Goal: Task Accomplishment & Management: Manage account settings

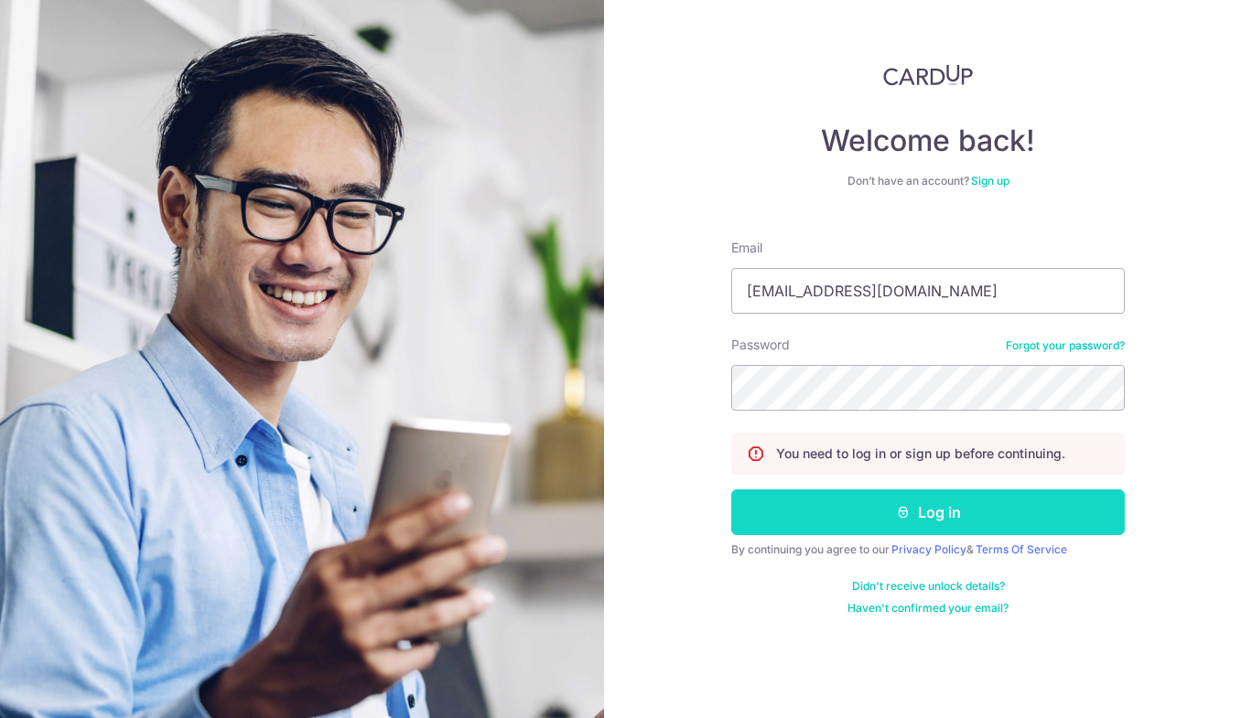
click at [976, 517] on button "Log in" at bounding box center [928, 513] width 394 height 46
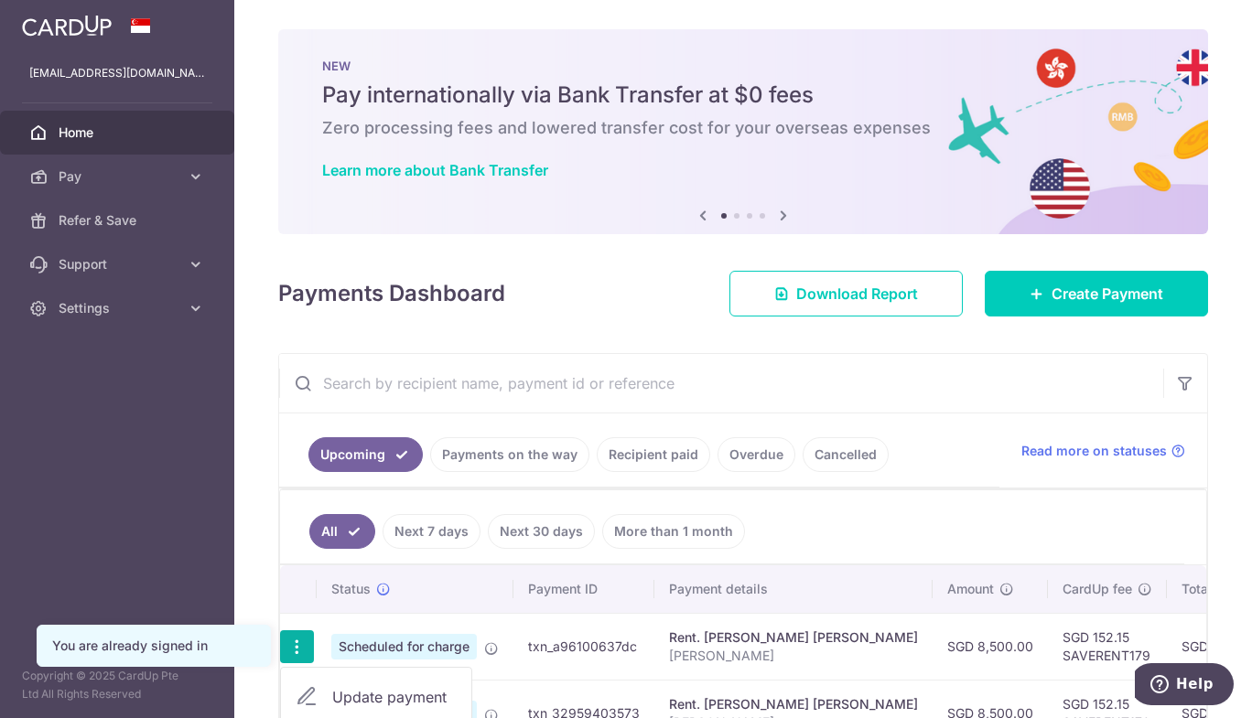
click at [378, 691] on span "Update payment" at bounding box center [394, 697] width 124 height 22
radio input "true"
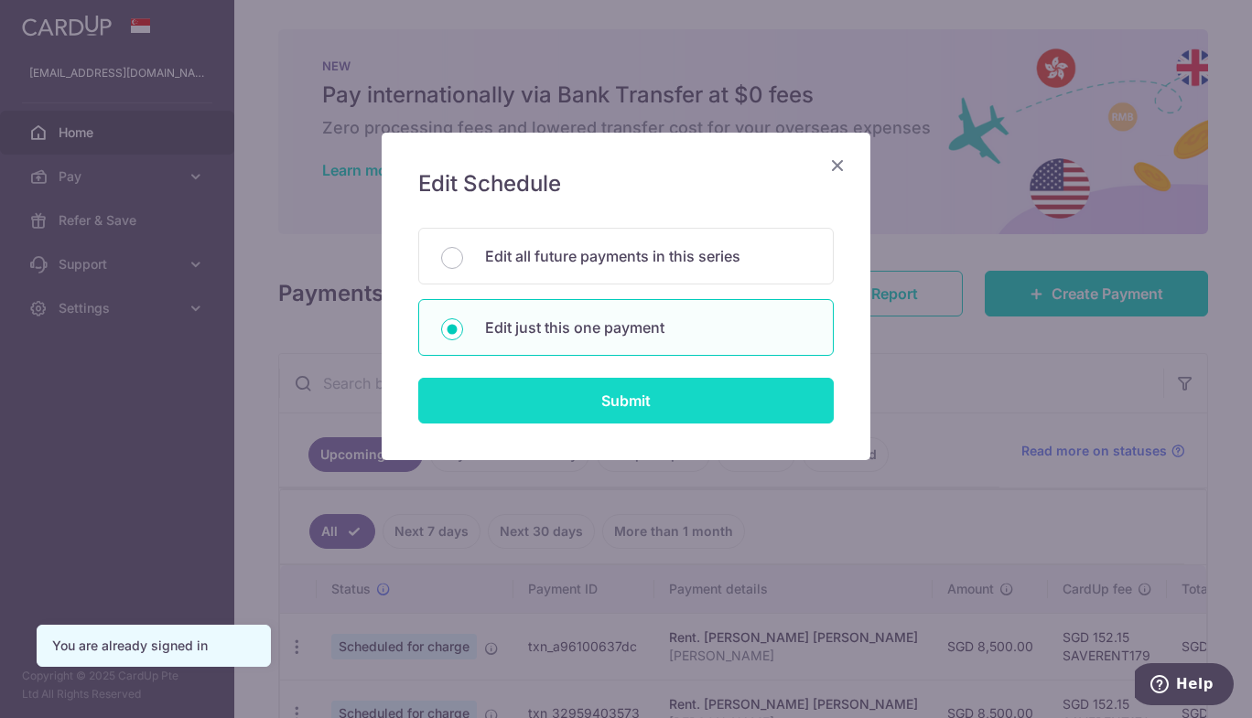
click at [652, 409] on input "Submit" at bounding box center [625, 401] width 415 height 46
radio input "true"
type input "8,500.00"
type input "[DATE]"
type input "[PERSON_NAME]"
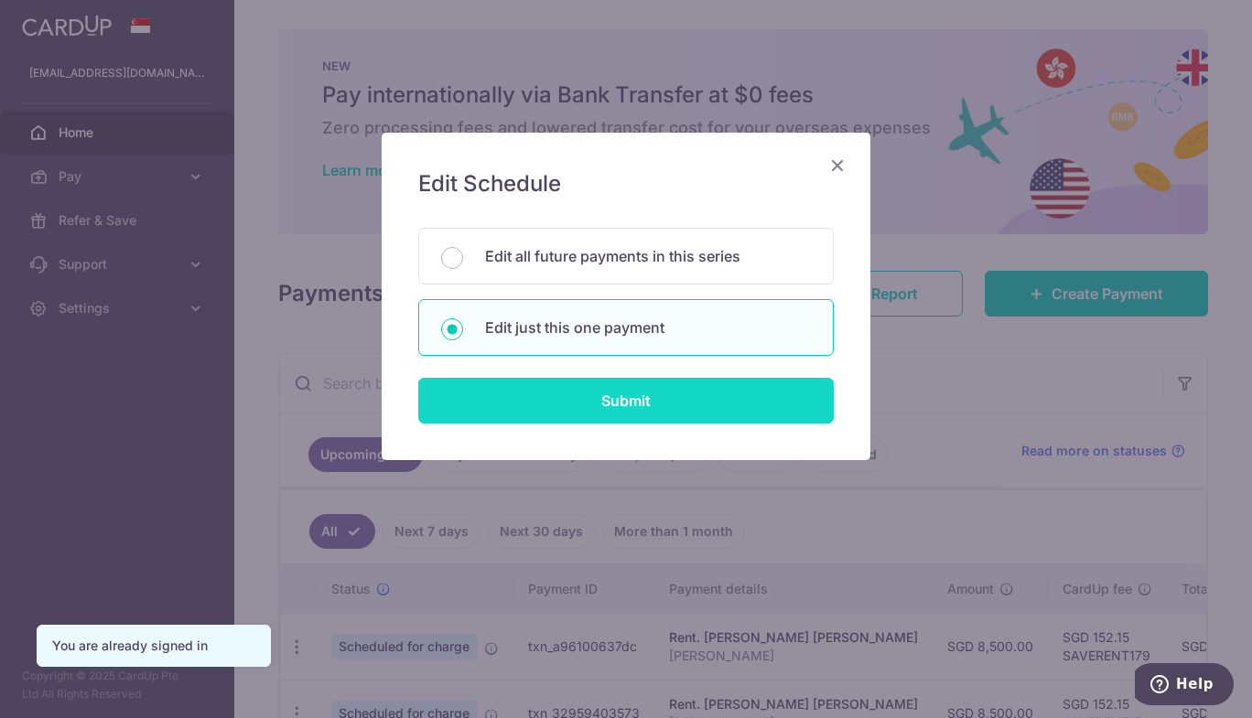
type input "SAVERENT179"
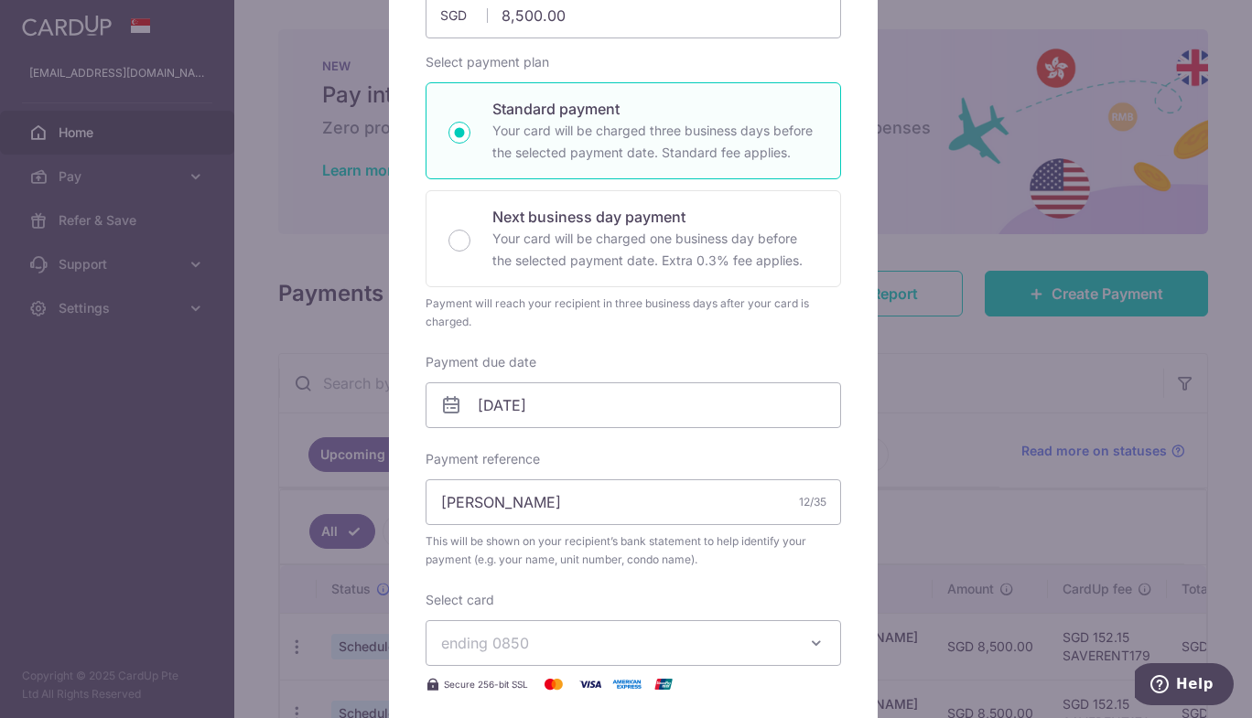
scroll to position [244, 0]
click at [575, 652] on button "ending 0850" at bounding box center [633, 642] width 415 height 46
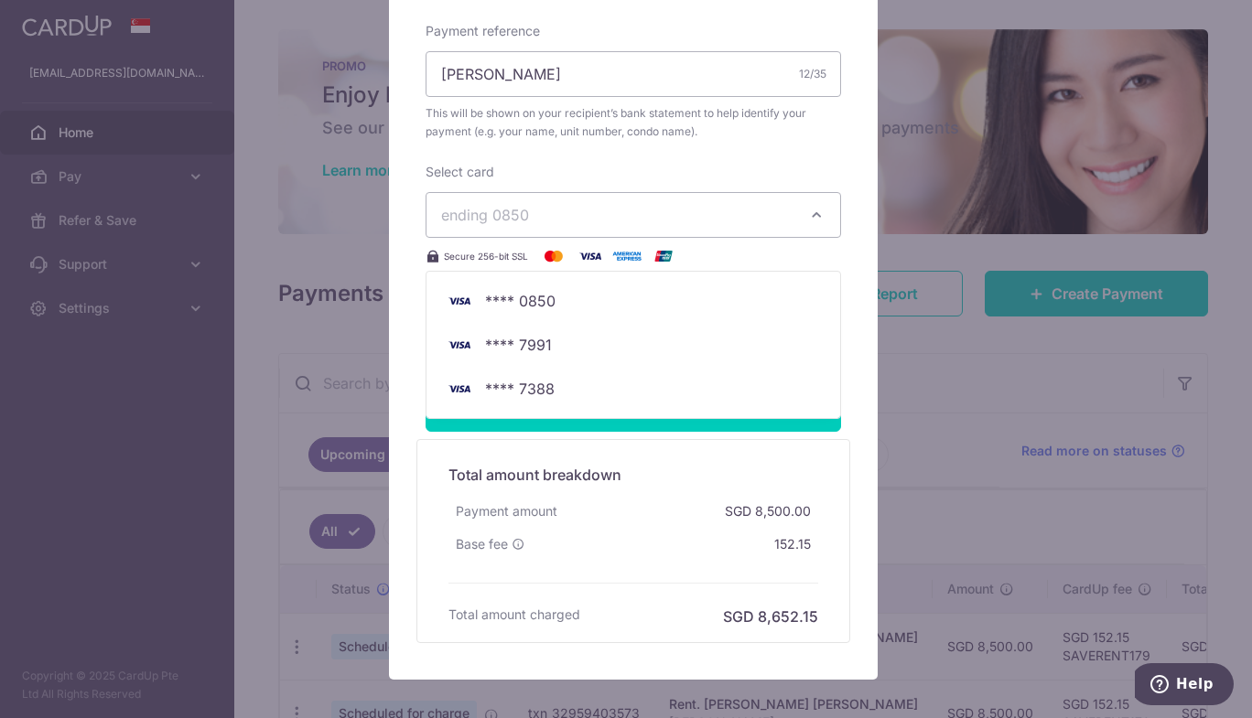
scroll to position [550, 0]
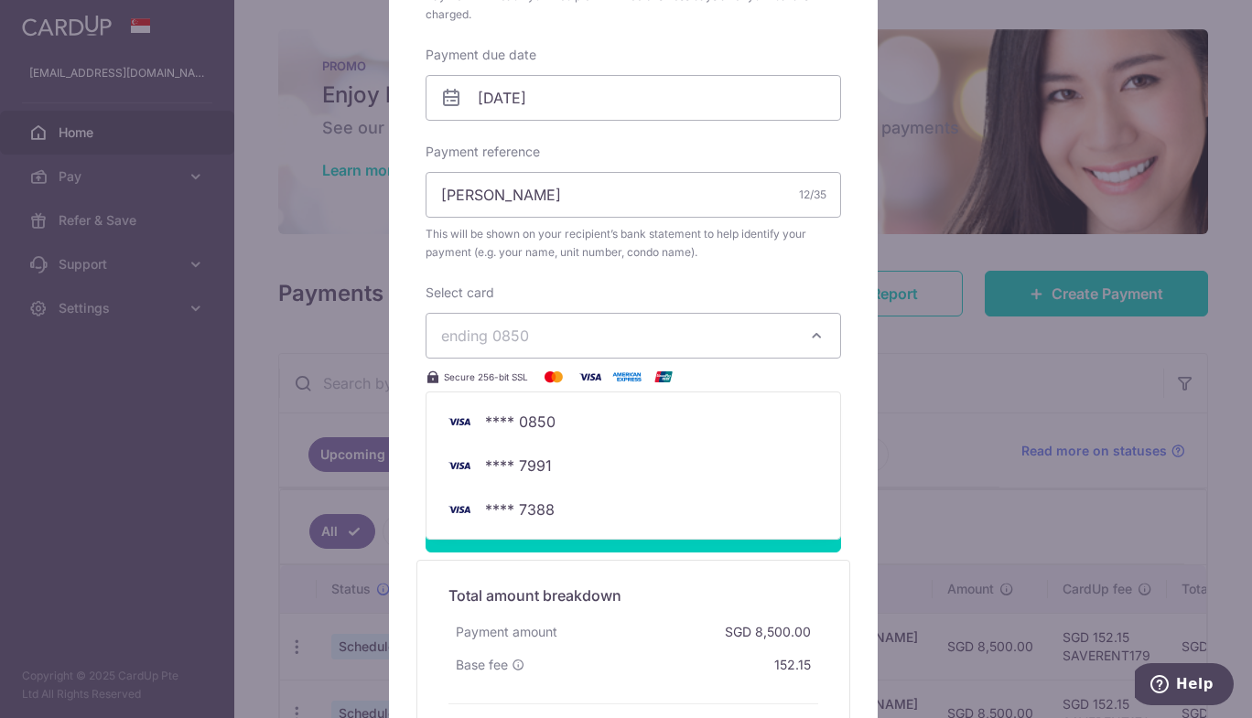
click at [729, 262] on div "Enter payment amount 8,500.00 8500.00 SGD To change the payment amount, please …" at bounding box center [633, 70] width 415 height 829
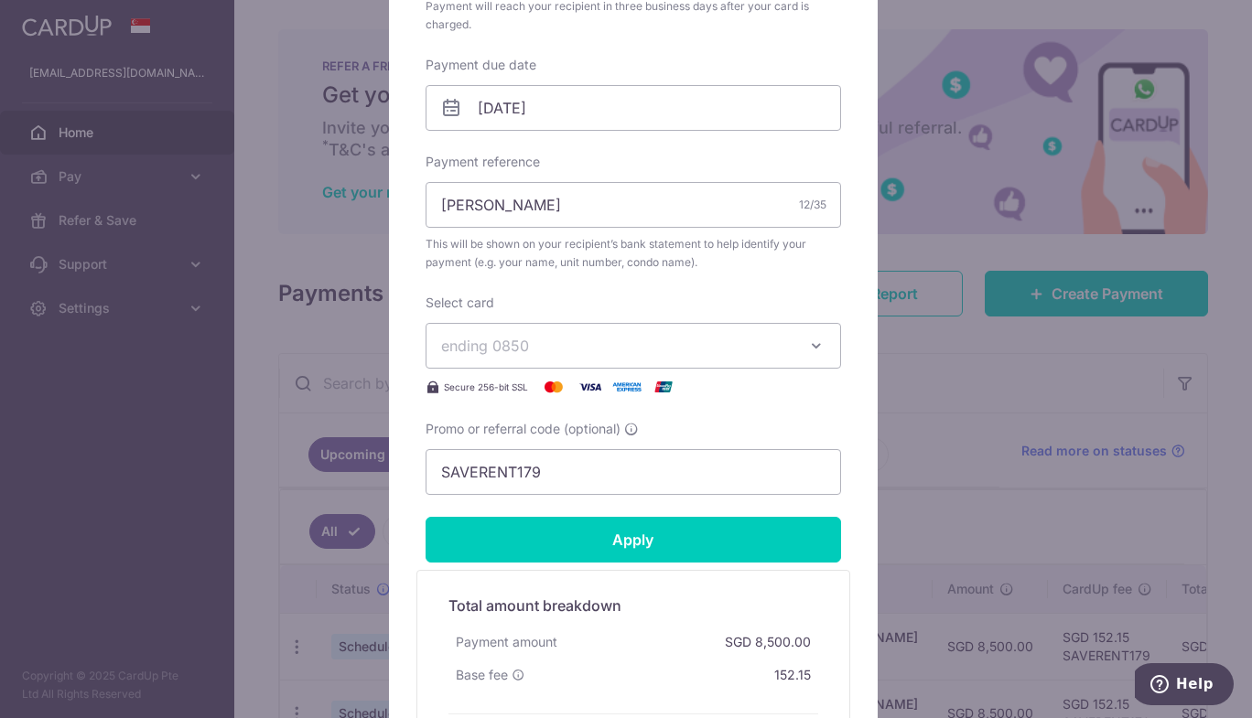
scroll to position [538, 0]
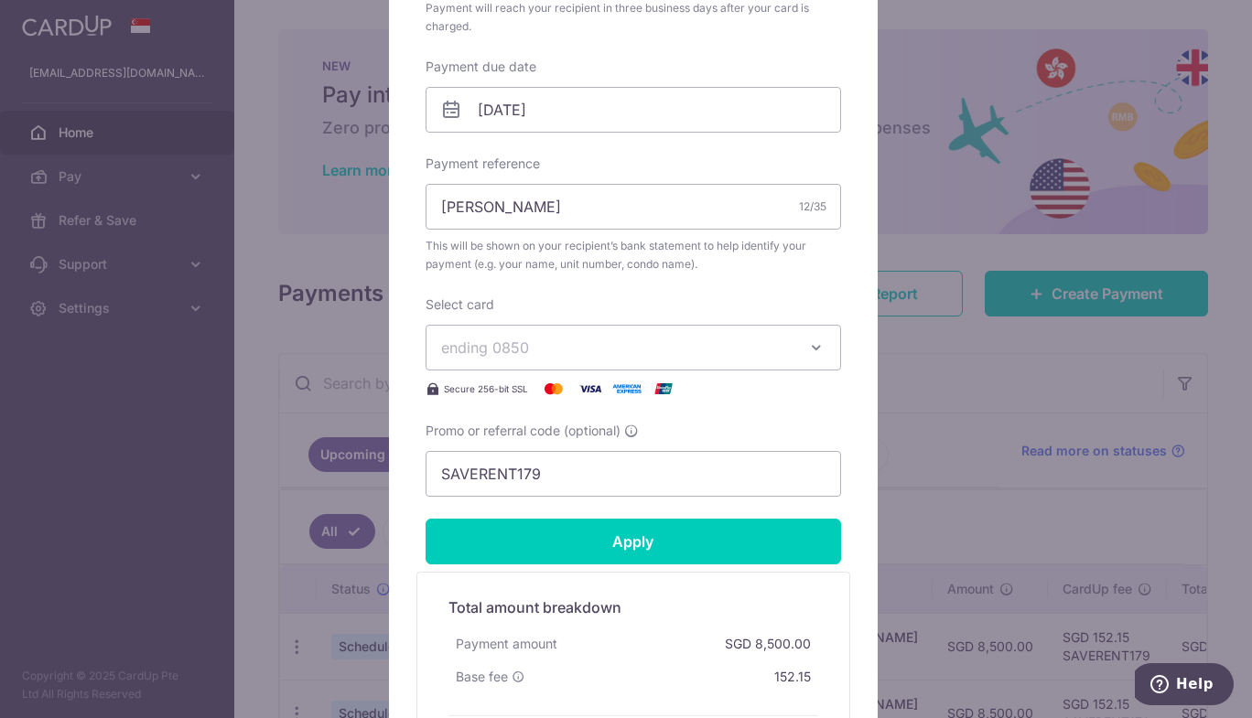
click at [496, 351] on span "ending 0850" at bounding box center [485, 348] width 88 height 18
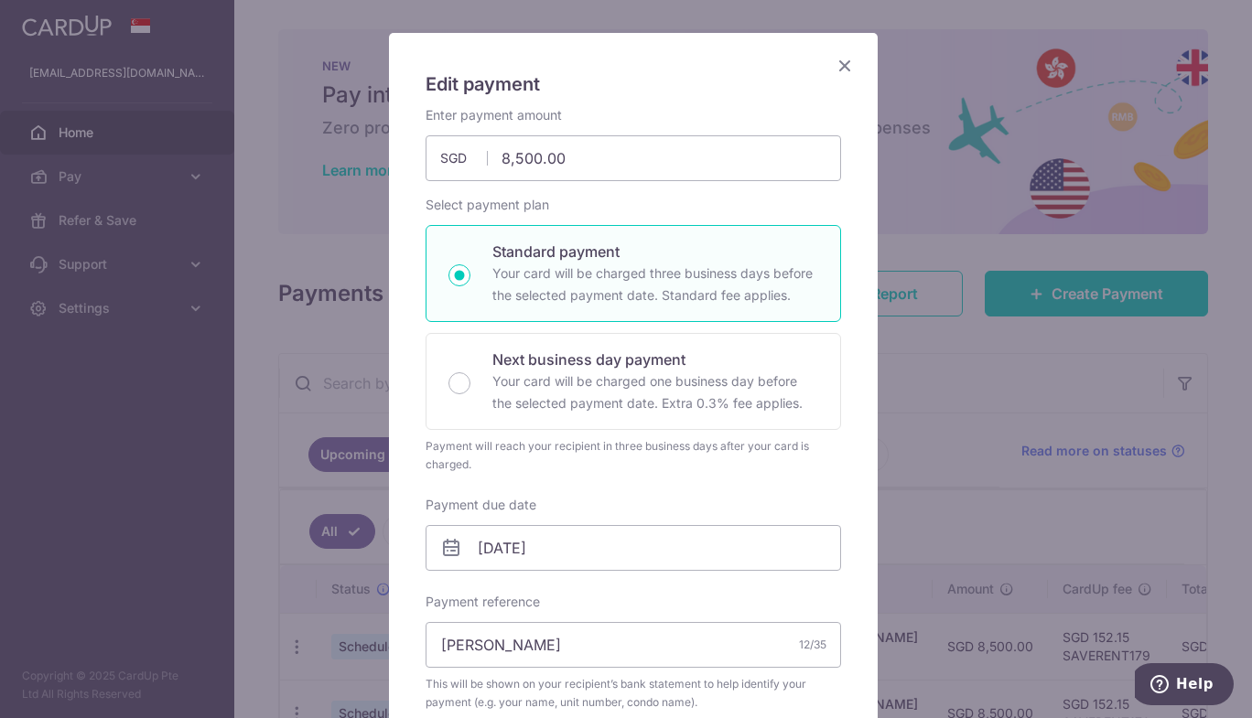
scroll to position [99, 0]
click at [838, 61] on icon "Close" at bounding box center [845, 66] width 22 height 23
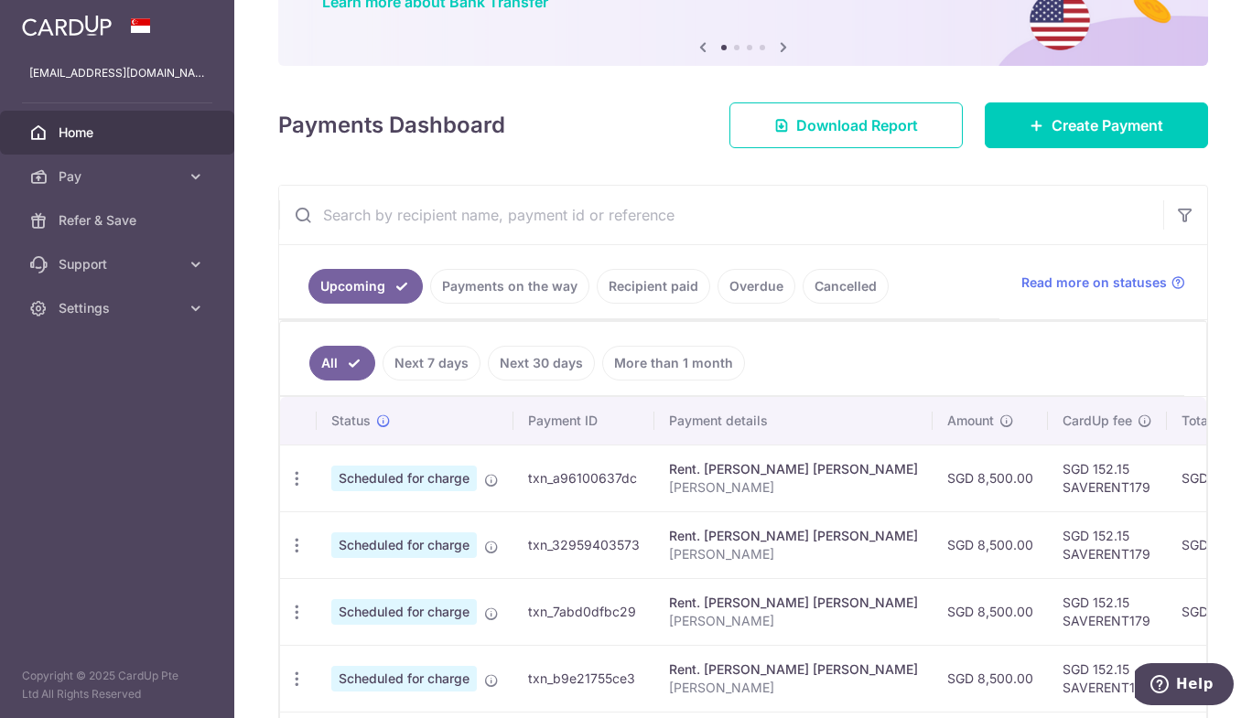
scroll to position [168, 0]
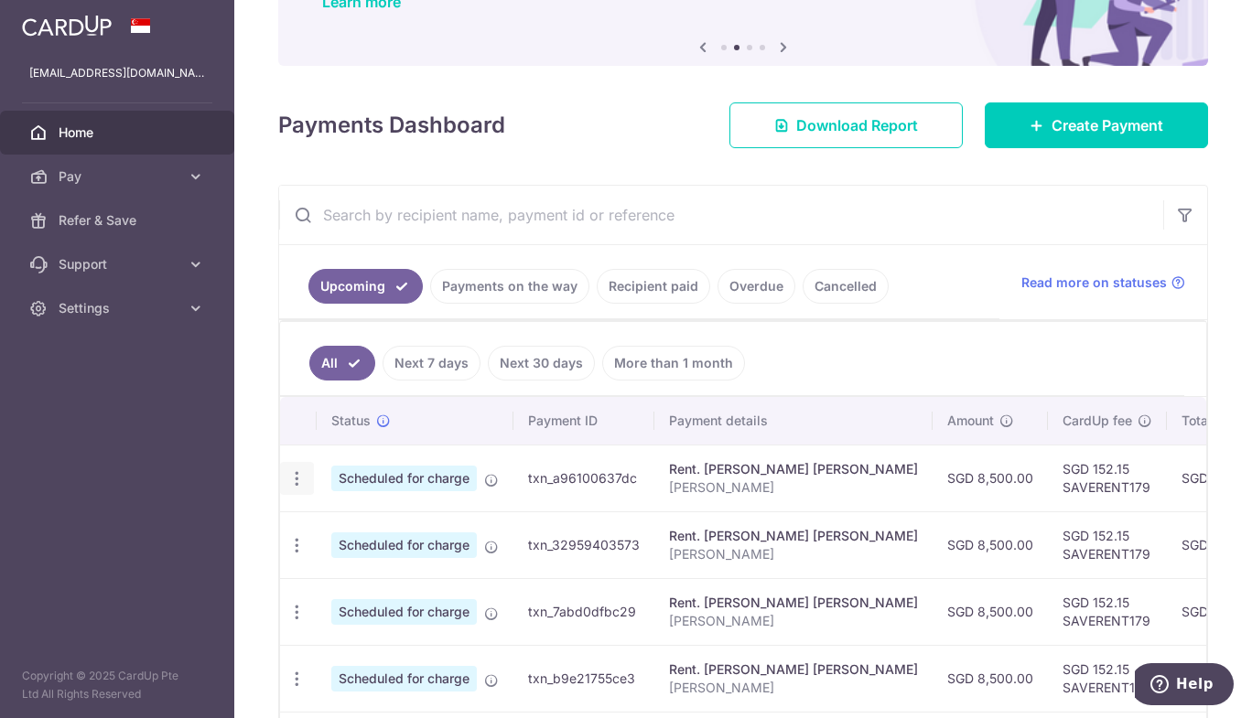
click at [301, 479] on icon "button" at bounding box center [296, 478] width 19 height 19
click at [359, 526] on span "Update payment" at bounding box center [394, 529] width 124 height 22
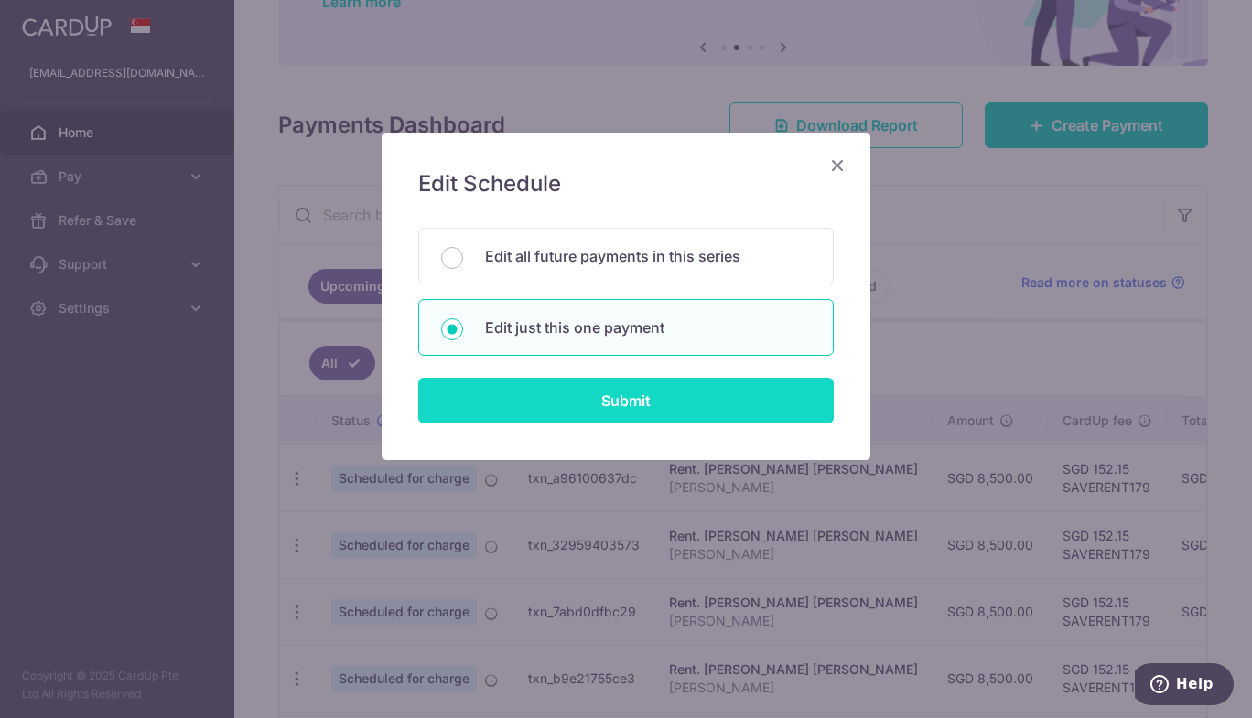
click at [610, 398] on input "Submit" at bounding box center [625, 401] width 415 height 46
radio input "true"
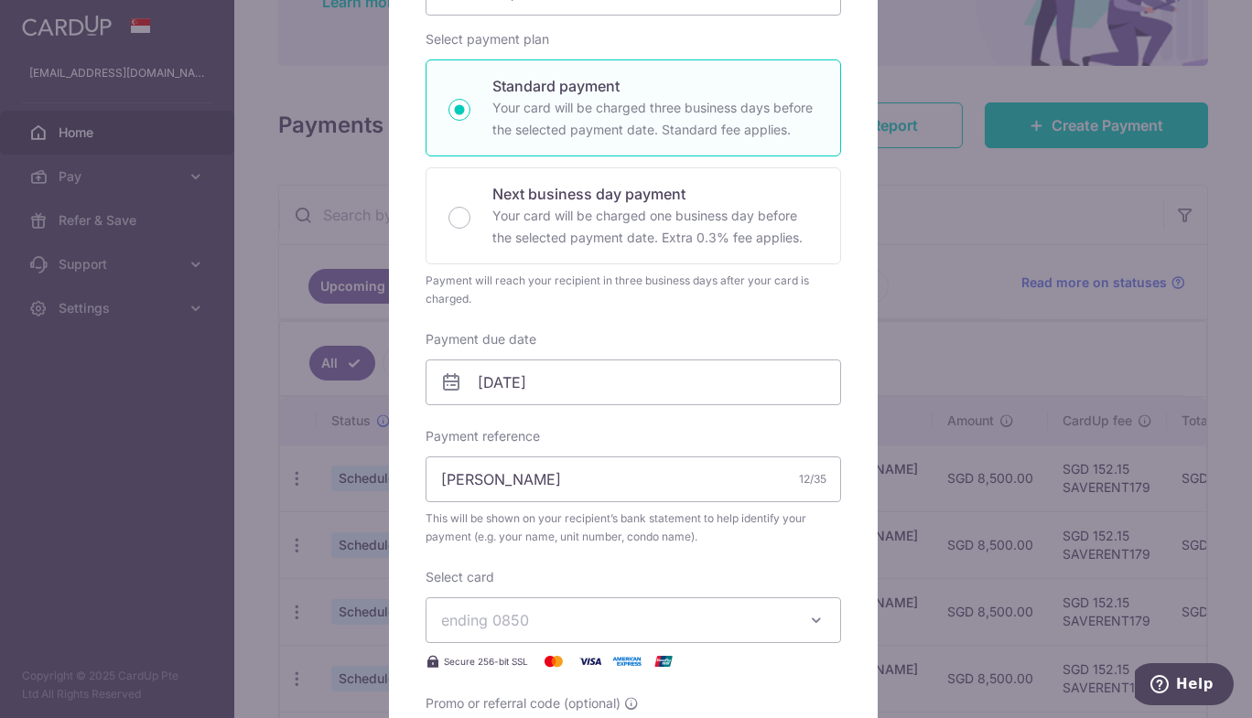
scroll to position [263, 0]
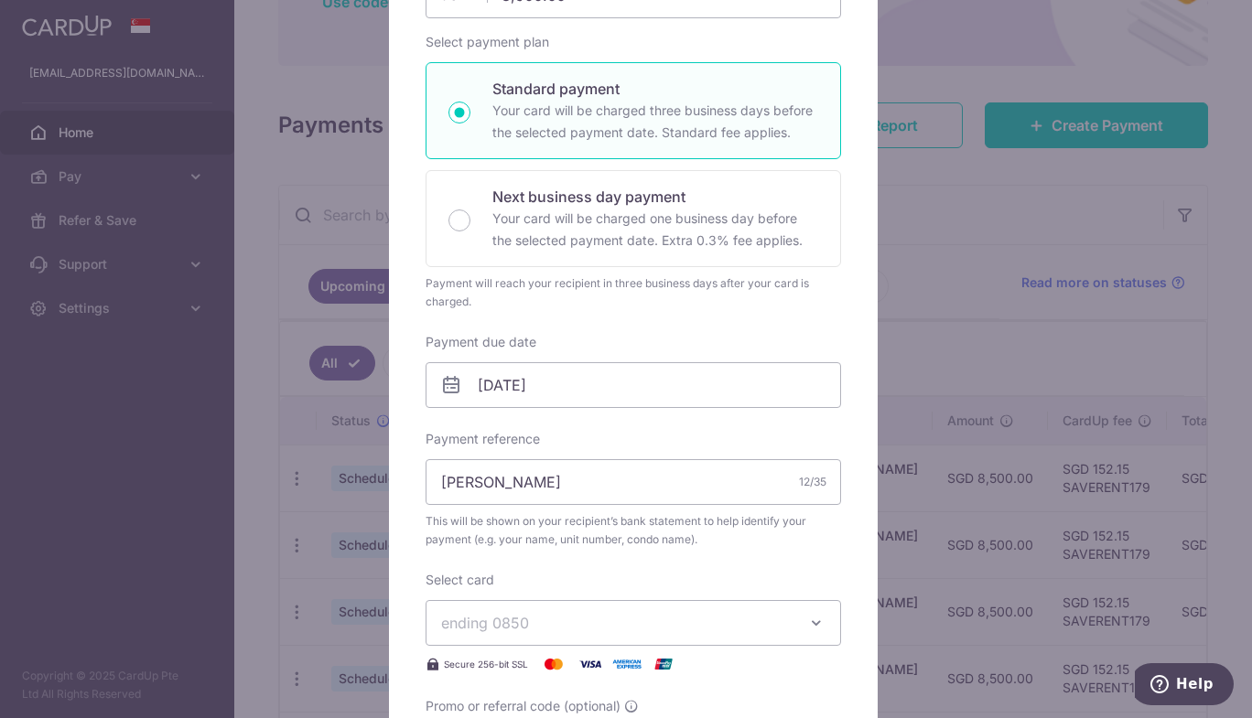
click at [571, 631] on span "ending 0850" at bounding box center [616, 623] width 351 height 22
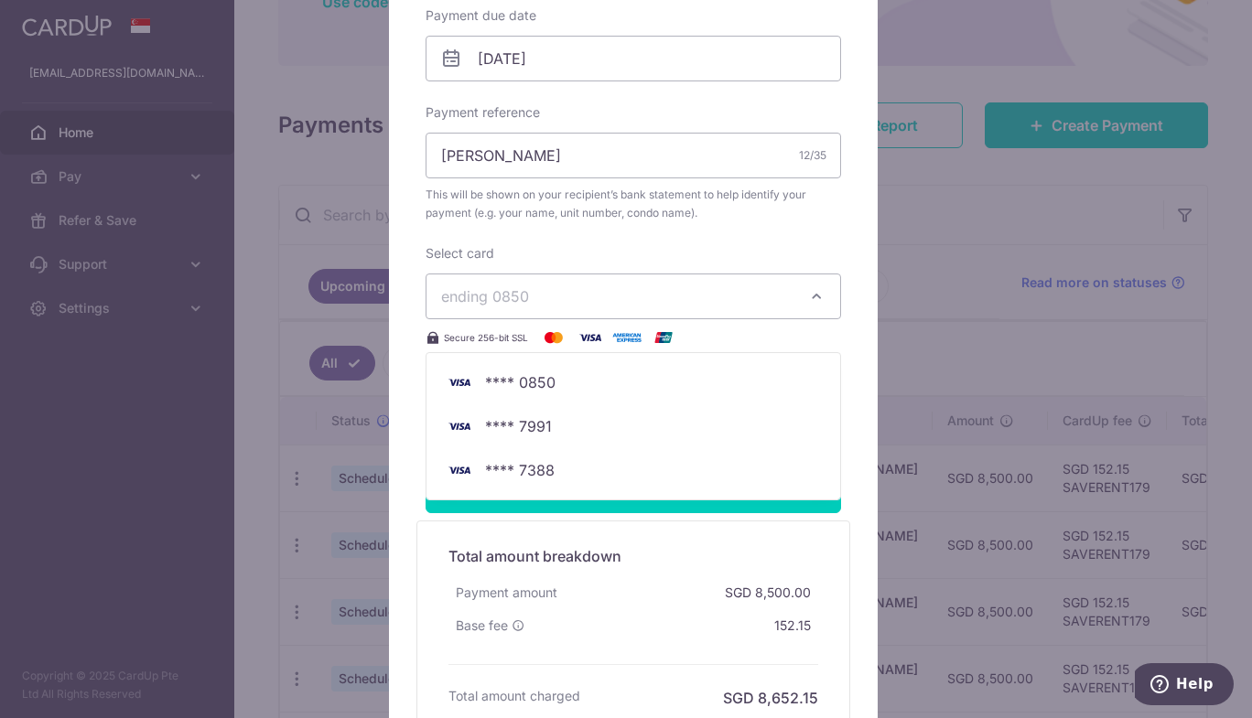
scroll to position [589, 0]
click at [552, 463] on span "**** 7388" at bounding box center [633, 470] width 384 height 22
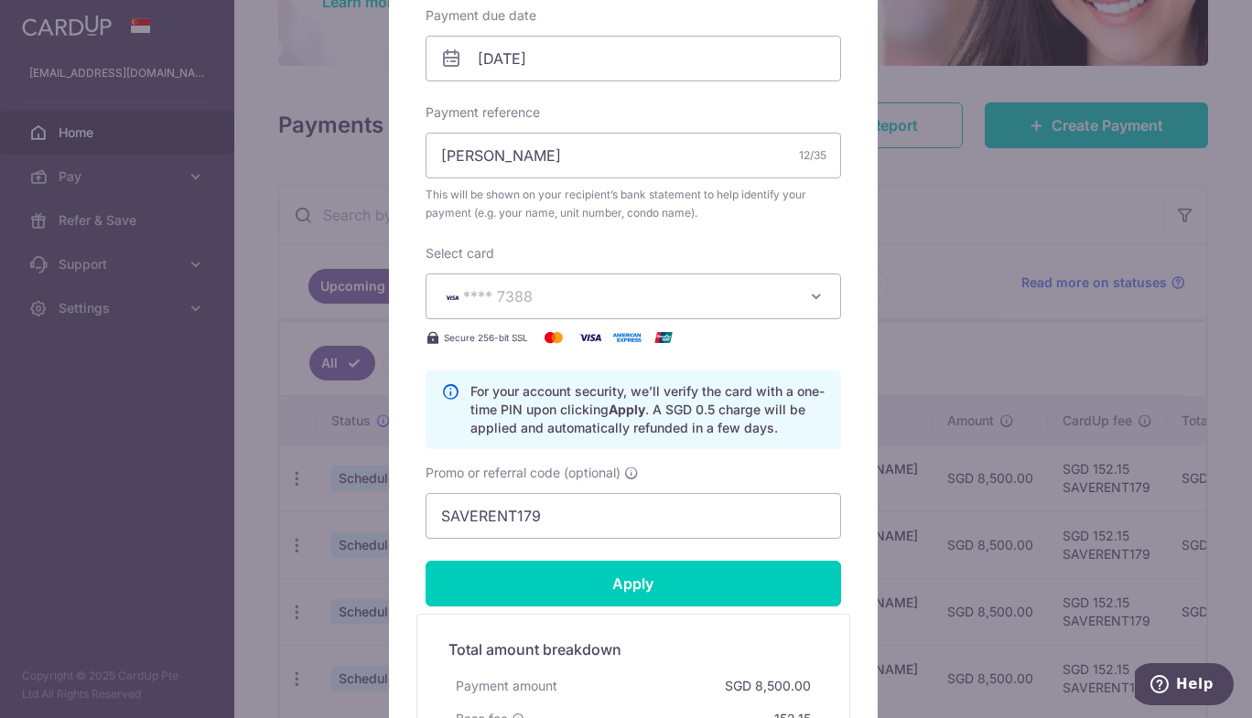
click at [548, 339] on img at bounding box center [553, 338] width 37 height 22
click at [764, 303] on span "**** 7388" at bounding box center [616, 297] width 351 height 22
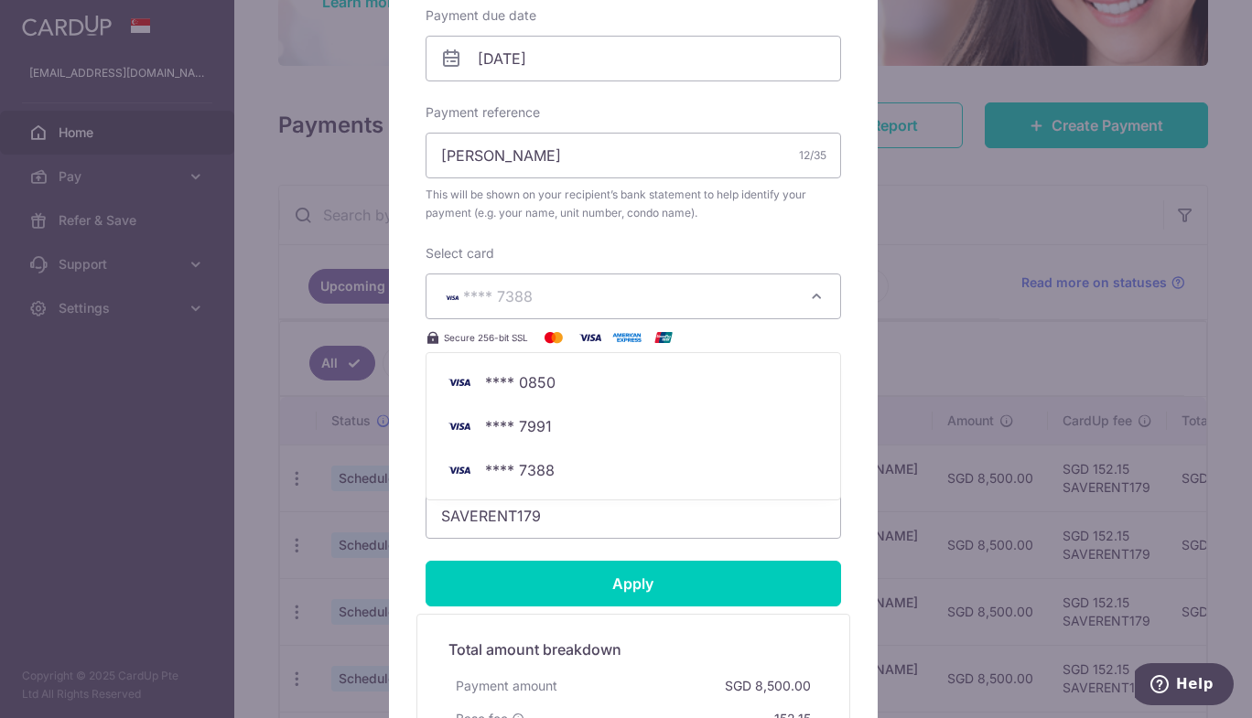
click at [764, 231] on div "Enter payment amount 8,500.00 8500.00 SGD To change the payment amount, please …" at bounding box center [633, 78] width 415 height 922
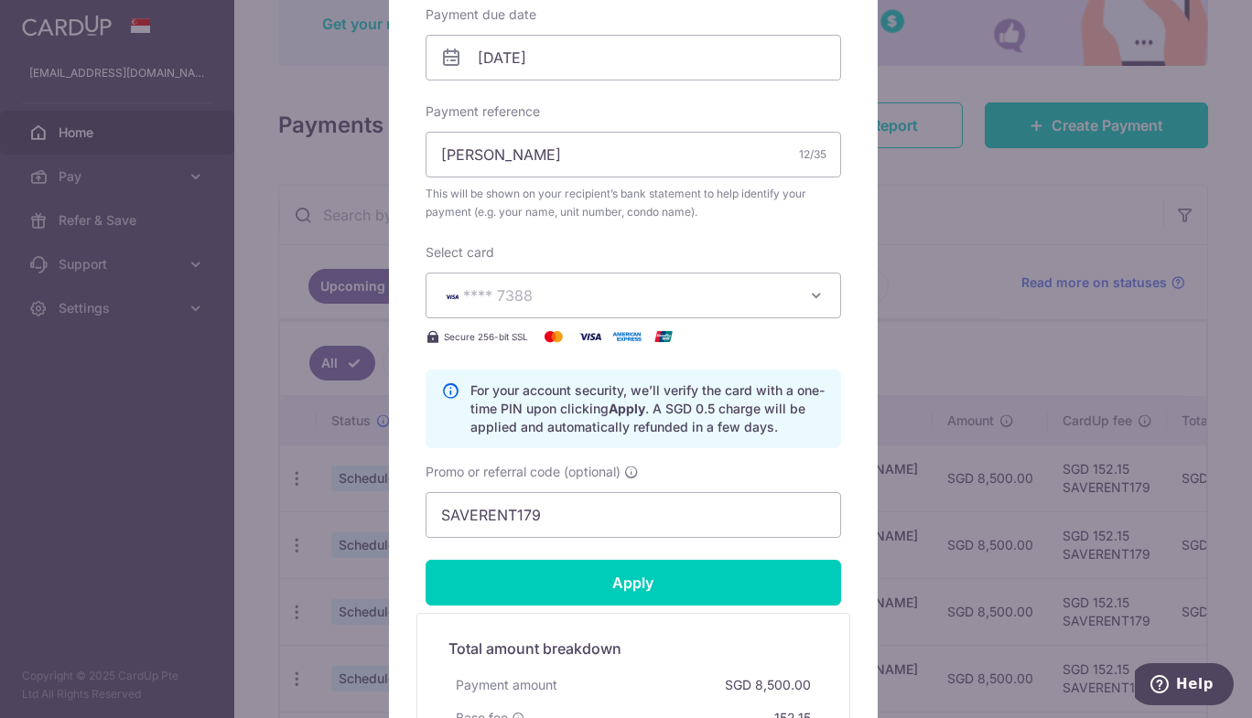
scroll to position [581, 0]
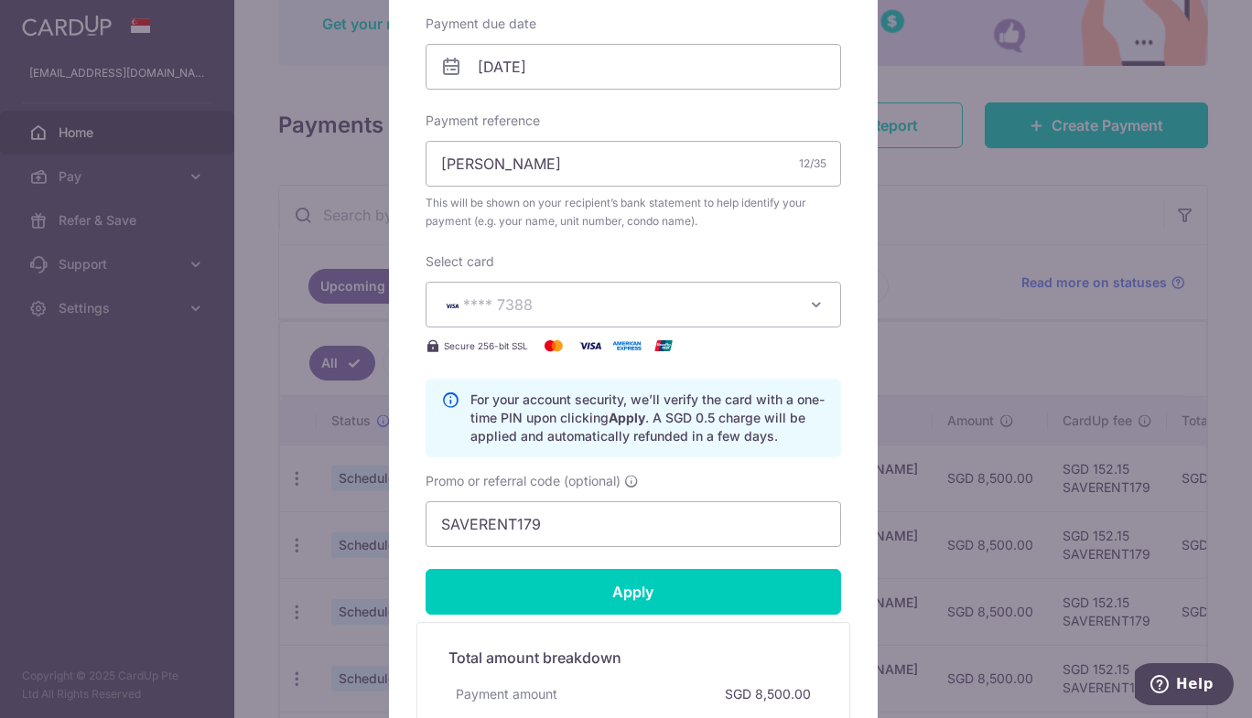
click at [332, 499] on div "Edit payment By clicking apply, you will make changes to all payments to Kathle…" at bounding box center [626, 359] width 1252 height 718
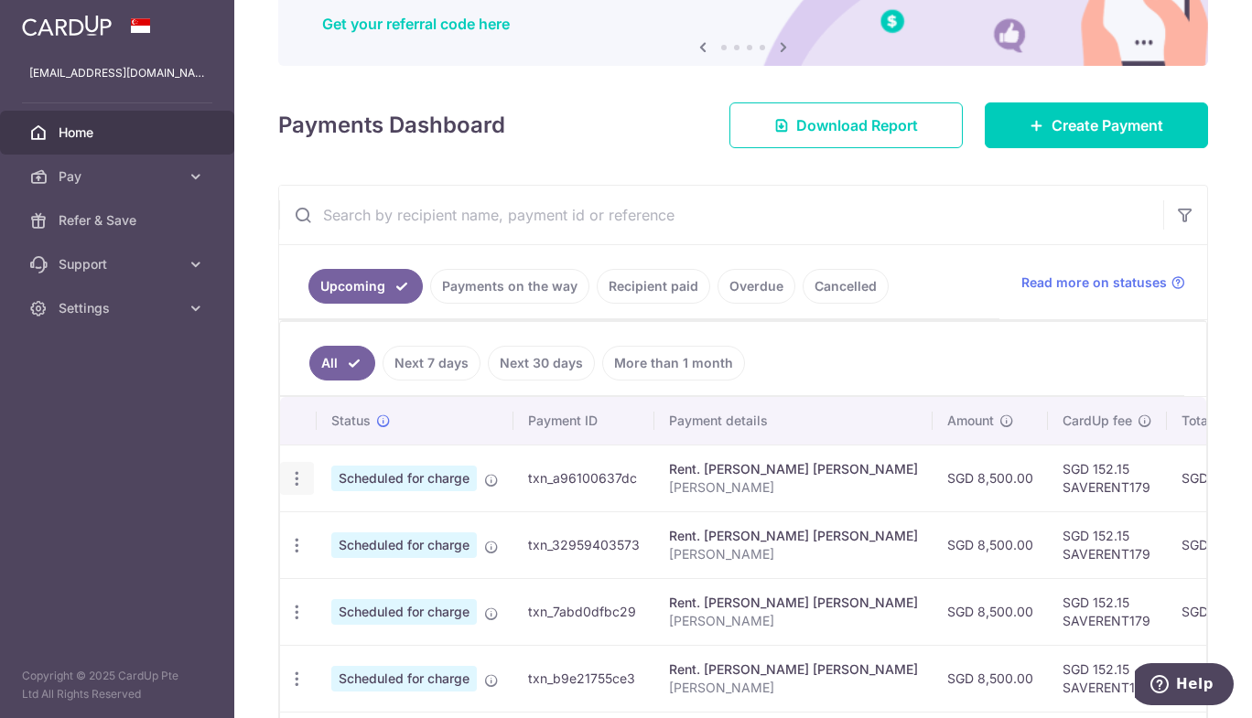
click at [300, 476] on icon "button" at bounding box center [296, 478] width 19 height 19
click at [375, 570] on span "Cancel payment" at bounding box center [394, 574] width 123 height 22
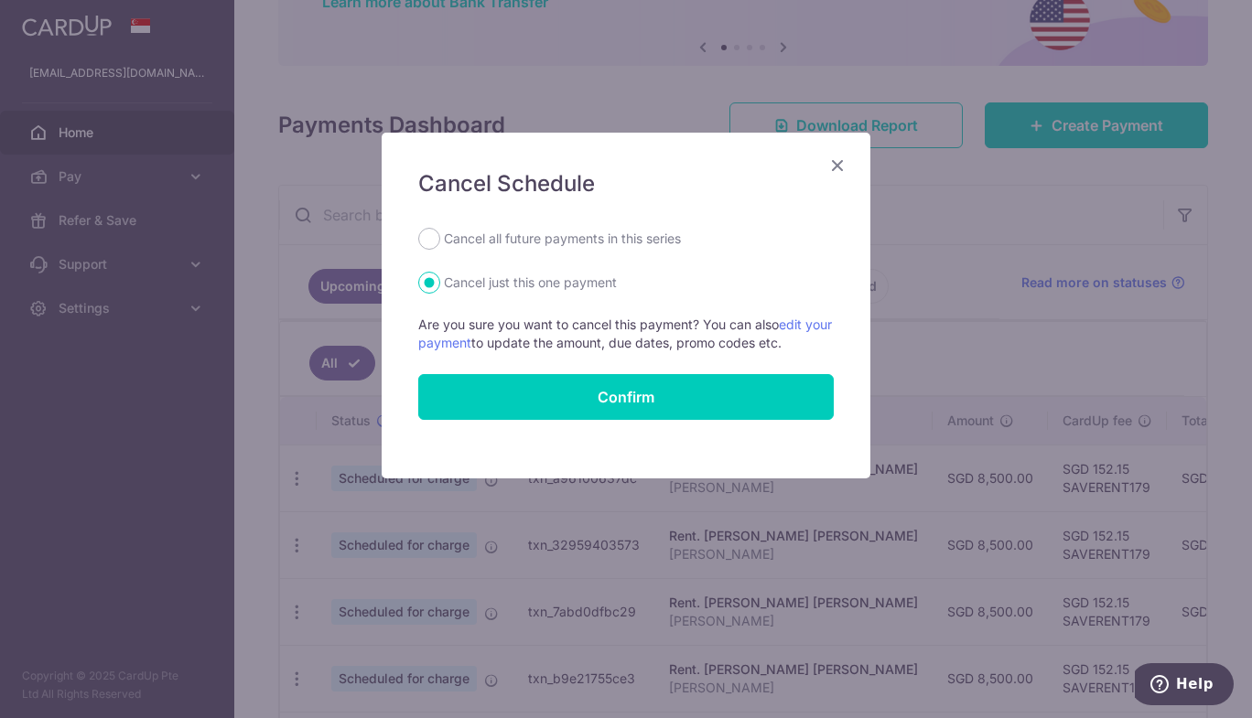
click at [840, 170] on icon "Close" at bounding box center [837, 165] width 22 height 23
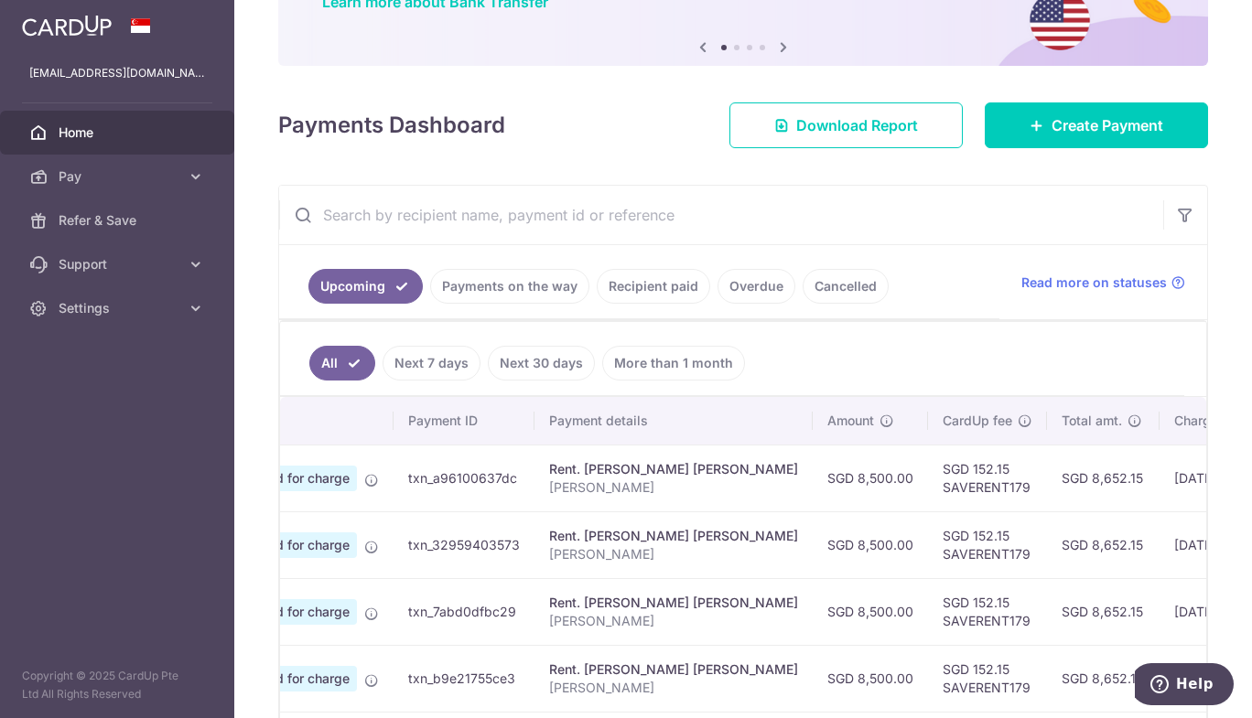
scroll to position [0, 122]
drag, startPoint x: 969, startPoint y: 483, endPoint x: 886, endPoint y: 488, distance: 83.4
click at [926, 488] on td "SGD 152.15 SAVERENT179" at bounding box center [985, 478] width 119 height 67
copy td "SAVERENT179"
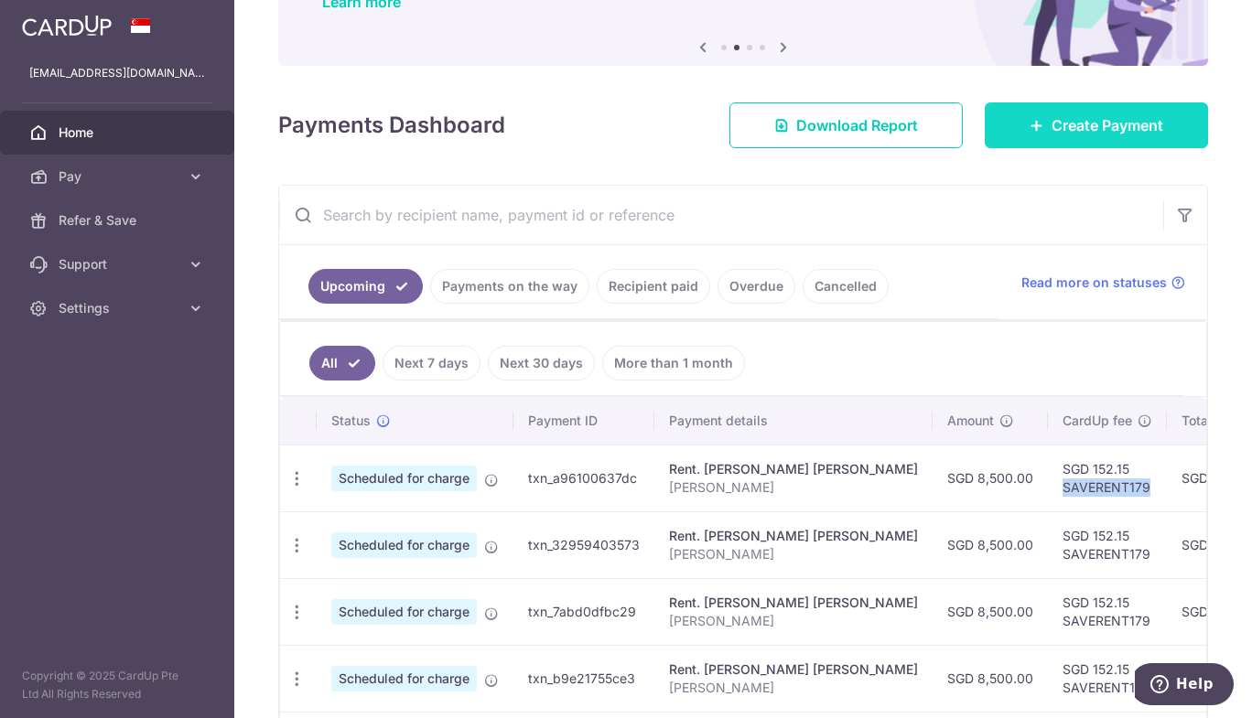
click at [1030, 120] on icon at bounding box center [1037, 125] width 15 height 15
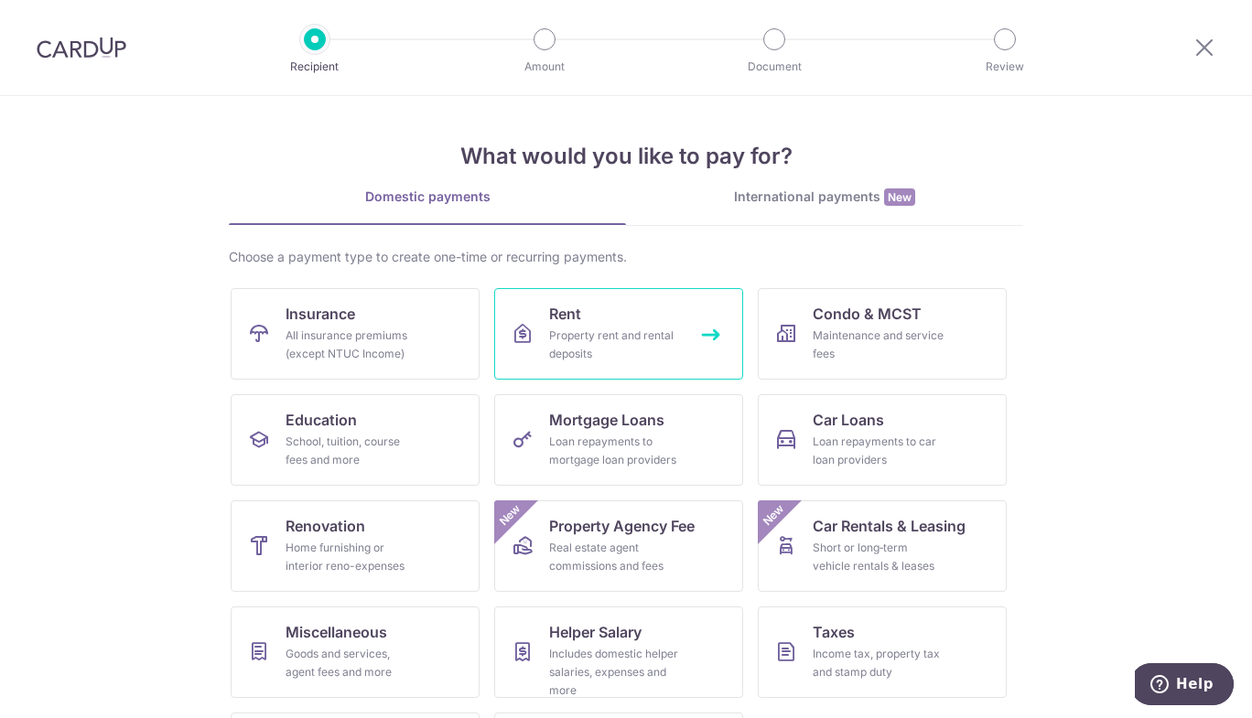
click at [570, 323] on span "Rent" at bounding box center [565, 314] width 32 height 22
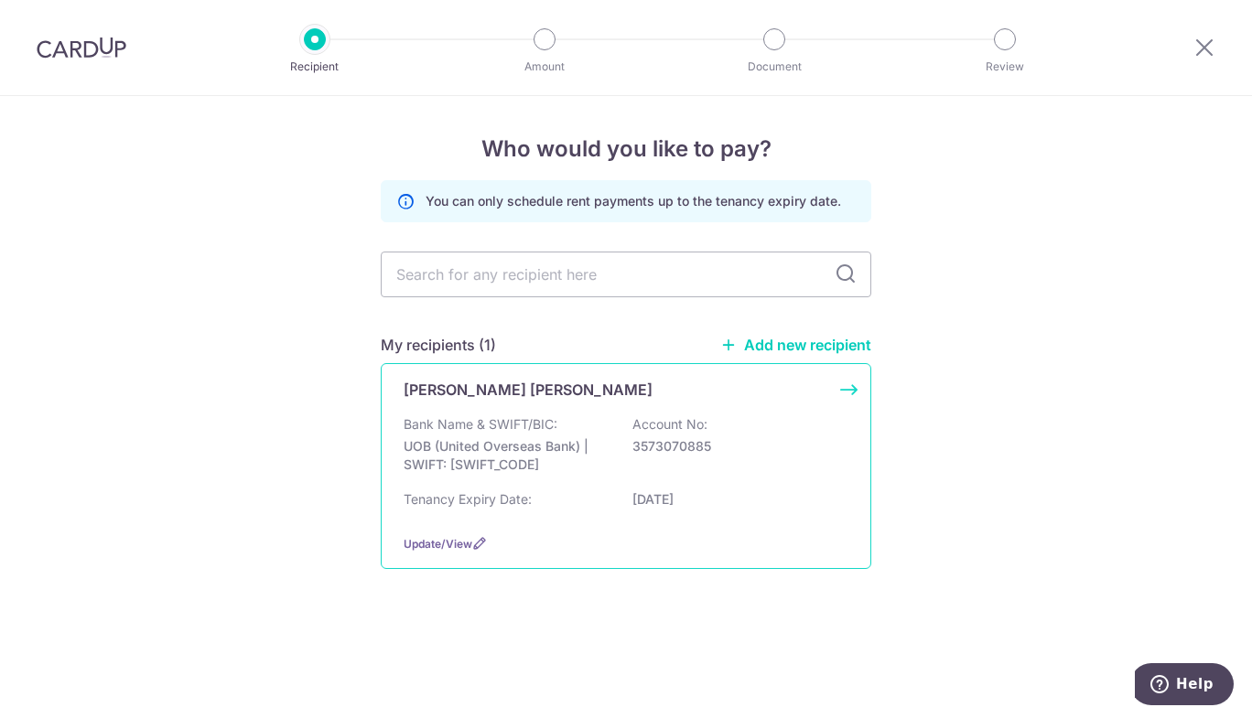
click at [556, 439] on p "UOB (United Overseas Bank) | SWIFT: UOVBSGSGXXX" at bounding box center [506, 455] width 205 height 37
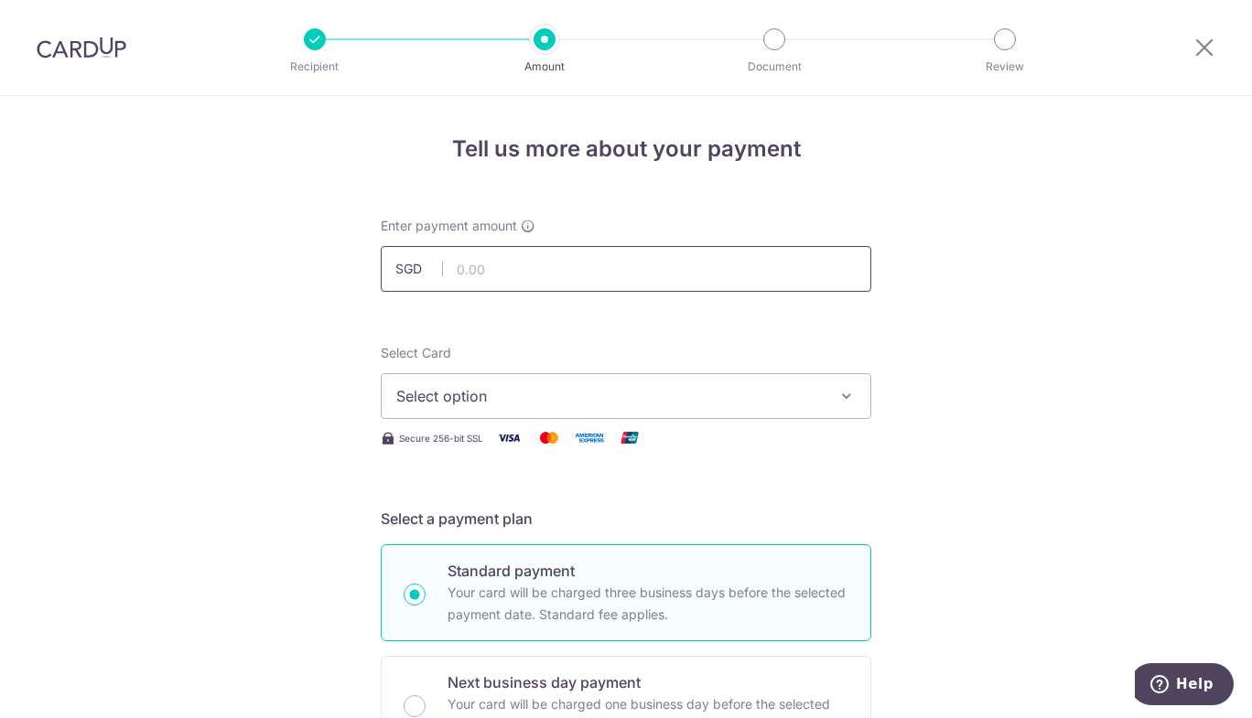
click at [492, 272] on input "text" at bounding box center [626, 269] width 491 height 46
type input "8,500.00"
click at [480, 399] on span "Select option" at bounding box center [609, 396] width 426 height 22
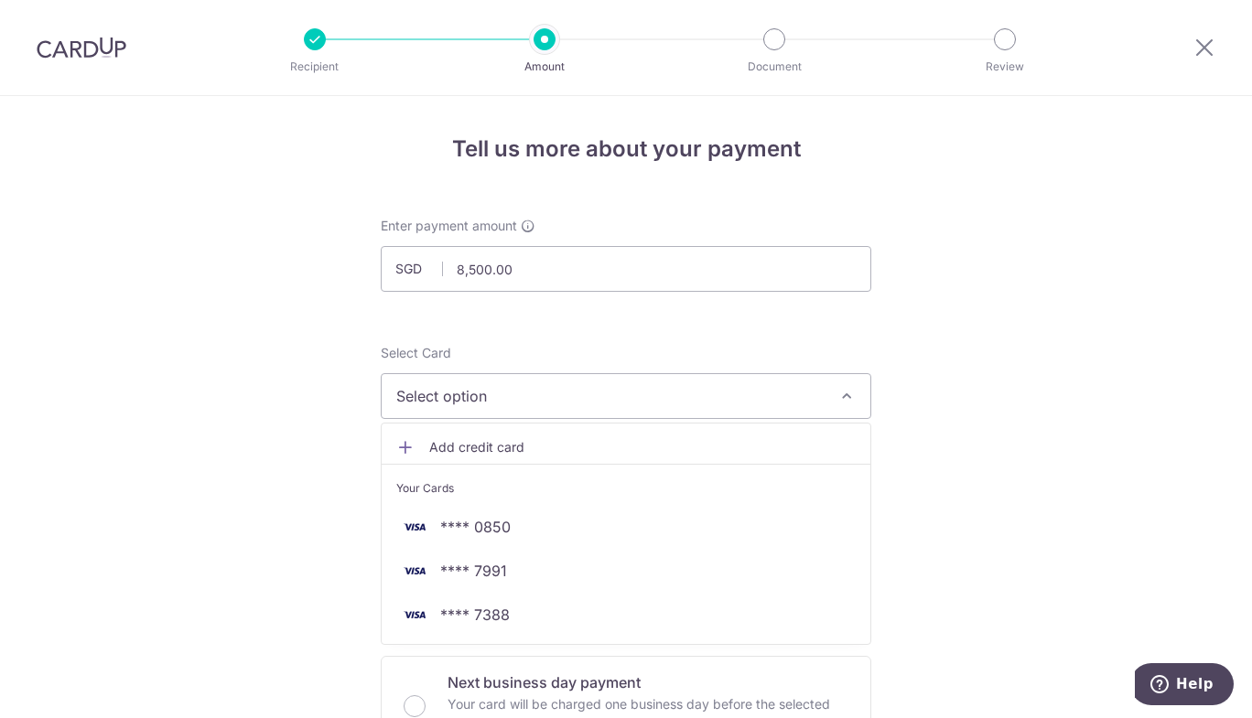
click at [408, 441] on icon at bounding box center [405, 447] width 18 height 18
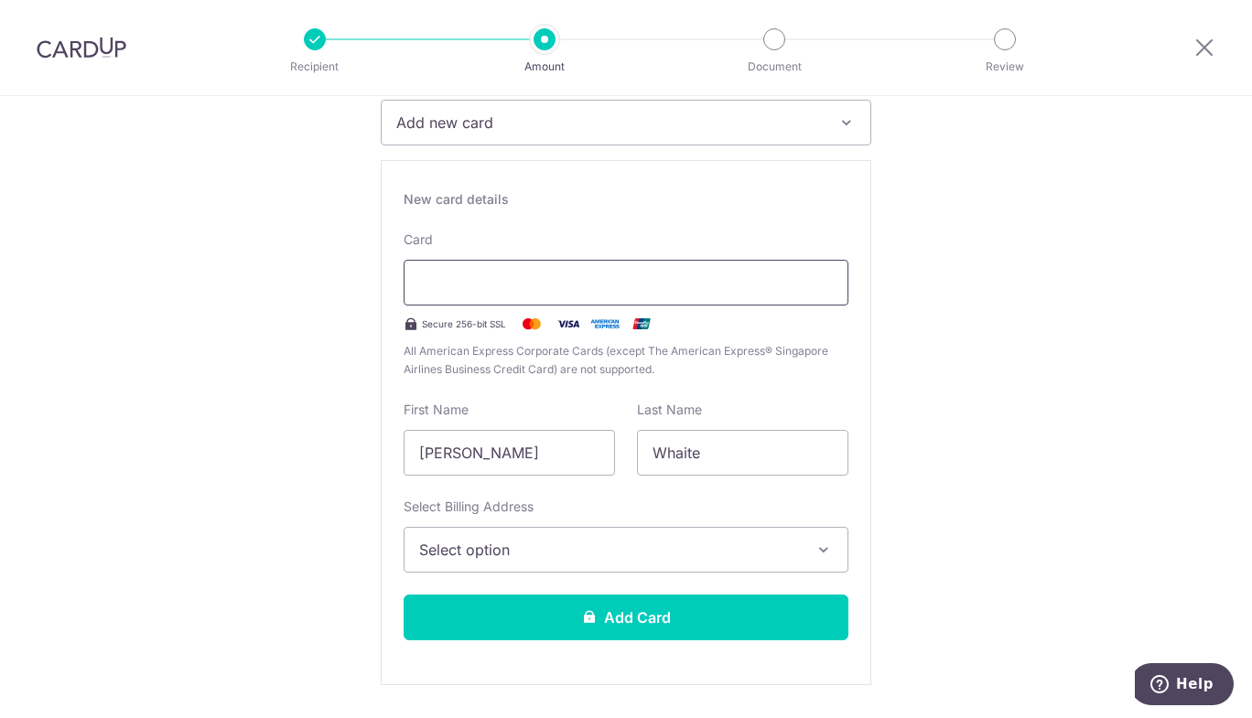
scroll to position [265, 0]
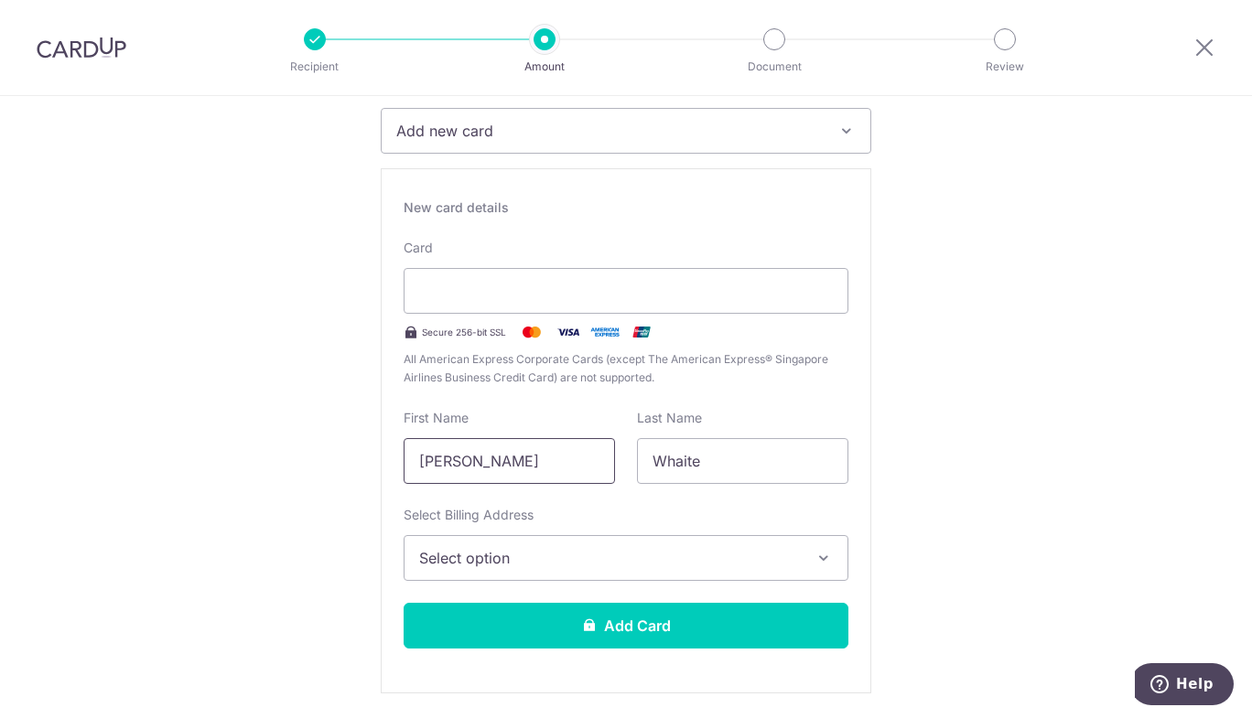
drag, startPoint x: 521, startPoint y: 465, endPoint x: 357, endPoint y: 465, distance: 163.8
type input "Amanda"
click at [688, 458] on input "Whaite" at bounding box center [742, 461] width 211 height 46
drag, startPoint x: 702, startPoint y: 458, endPoint x: 620, endPoint y: 460, distance: 81.5
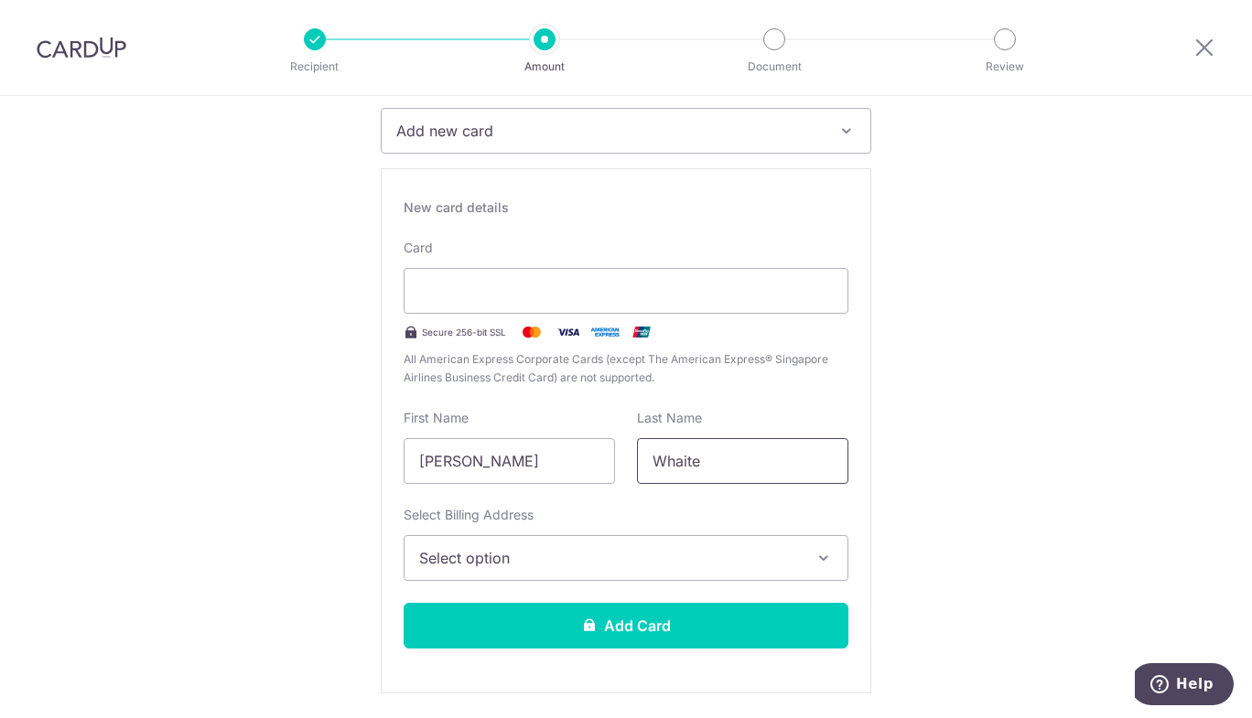
click at [620, 460] on div "First Name Amanda Last Name Whaite" at bounding box center [626, 446] width 467 height 75
type input "Scribante"
click at [425, 466] on input "Amanda" at bounding box center [509, 461] width 211 height 46
type input "AJ"
click at [579, 565] on span "Select option" at bounding box center [609, 558] width 381 height 22
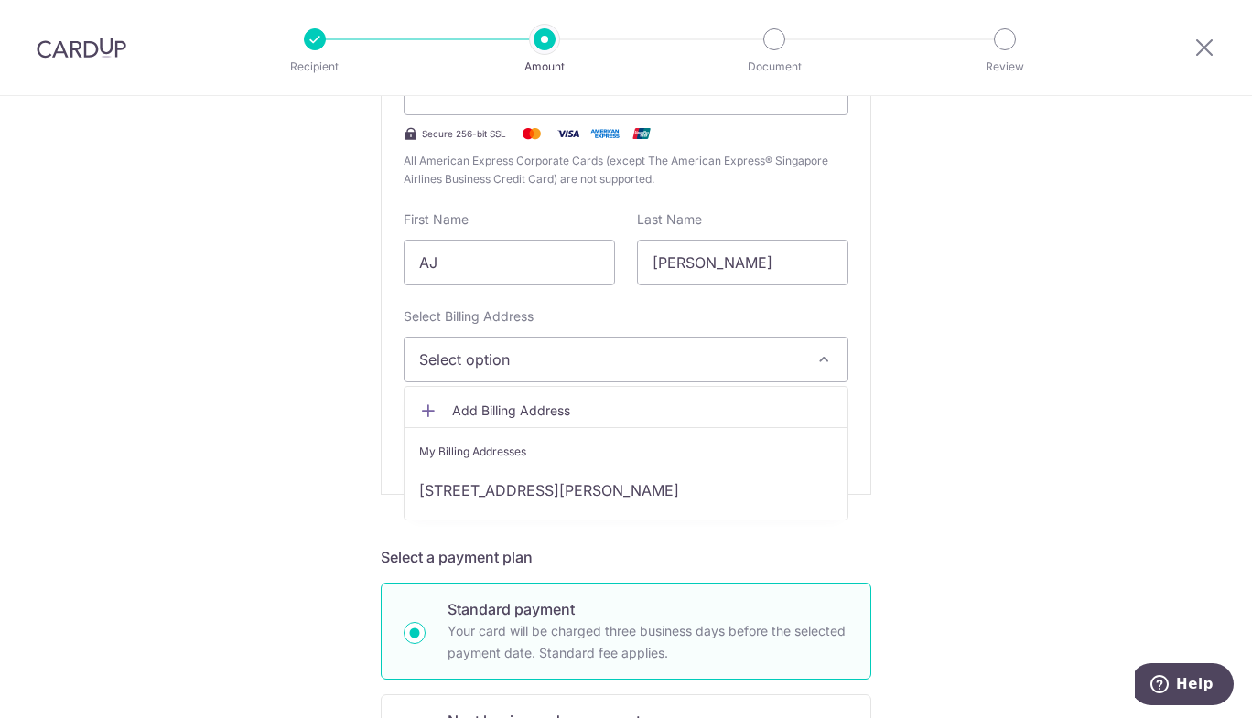
scroll to position [466, 0]
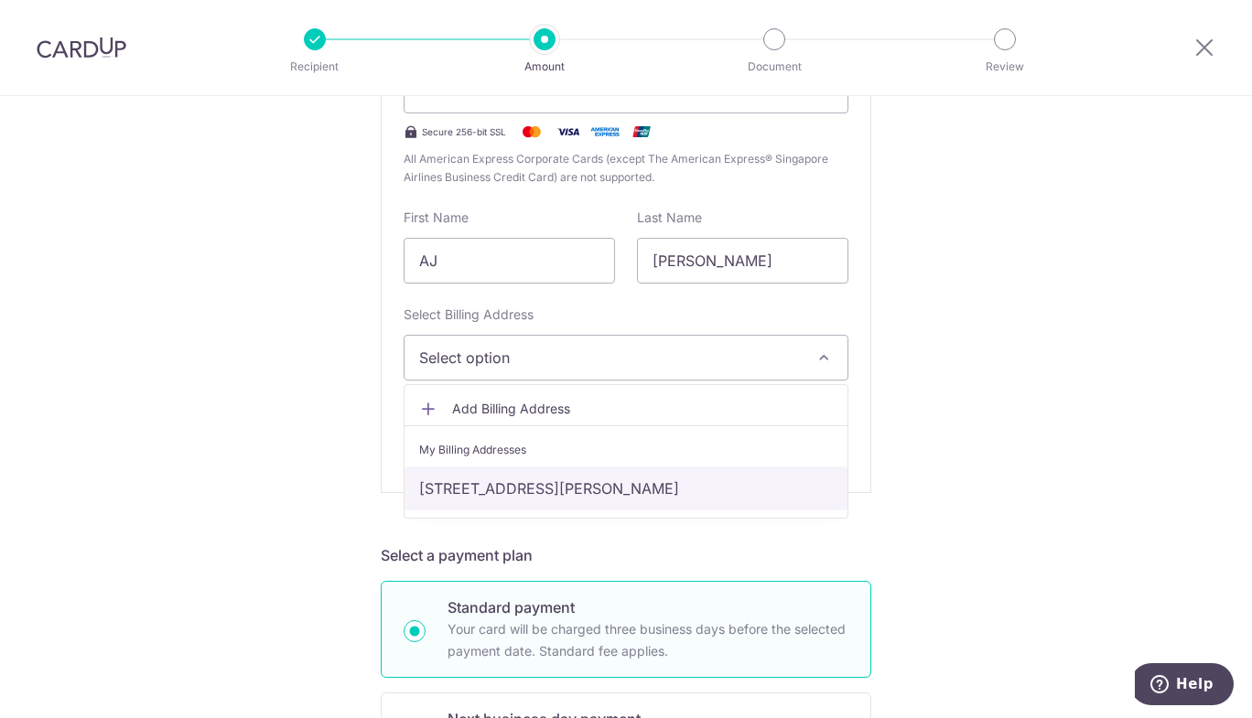
click at [636, 495] on link "35 Robinson Road, Singapore, Singapore, Singapore-068876" at bounding box center [625, 489] width 443 height 44
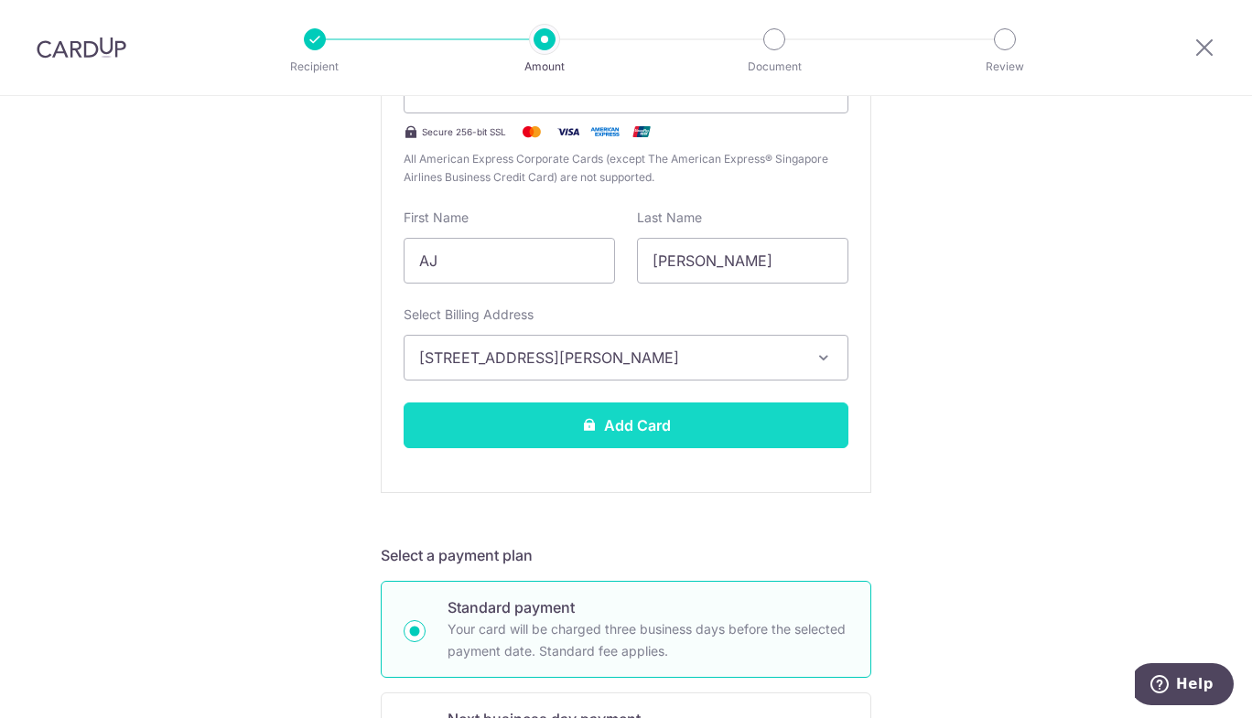
click at [642, 427] on button "Add Card" at bounding box center [626, 426] width 445 height 46
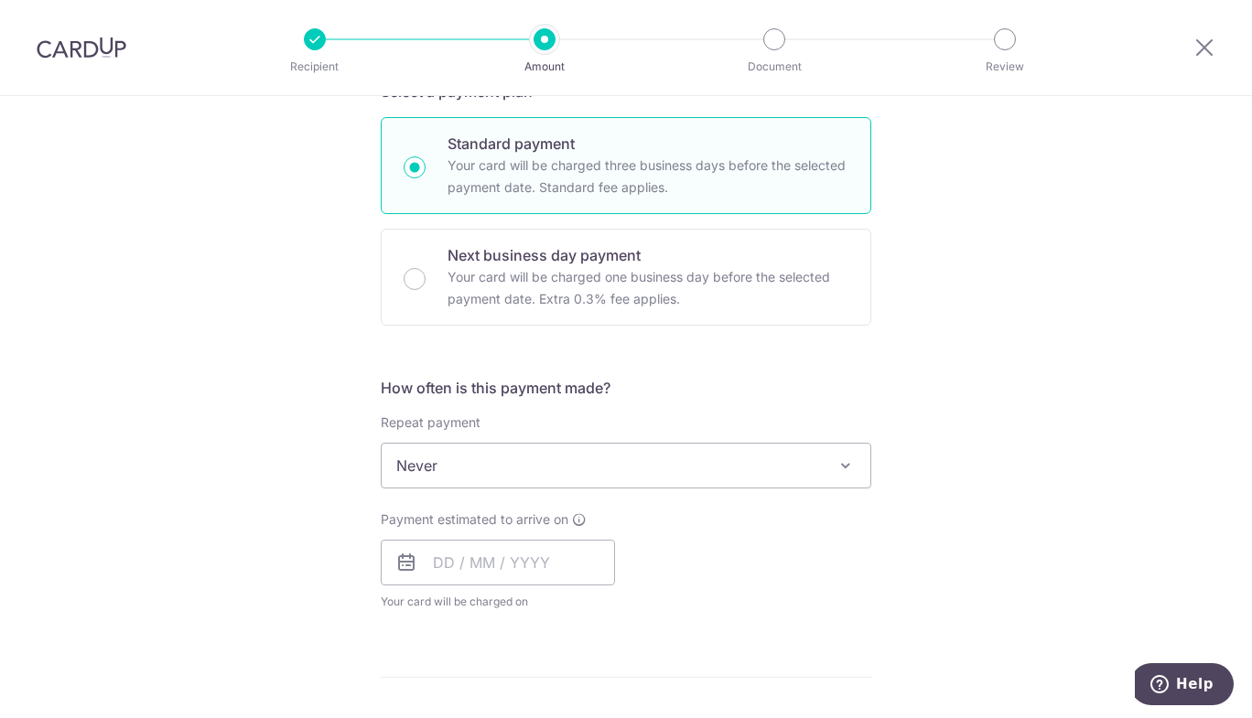
scroll to position [523, 0]
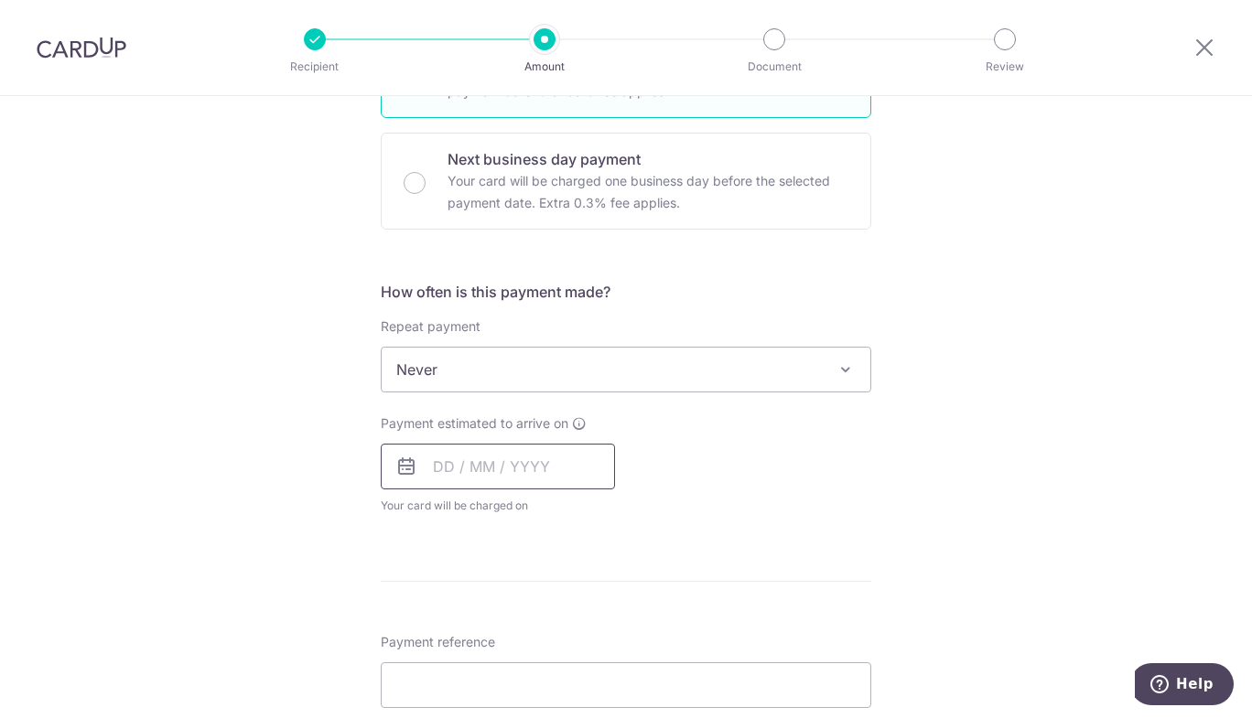
click at [450, 470] on input "text" at bounding box center [498, 467] width 234 height 46
click at [448, 703] on link "20" at bounding box center [454, 706] width 29 height 29
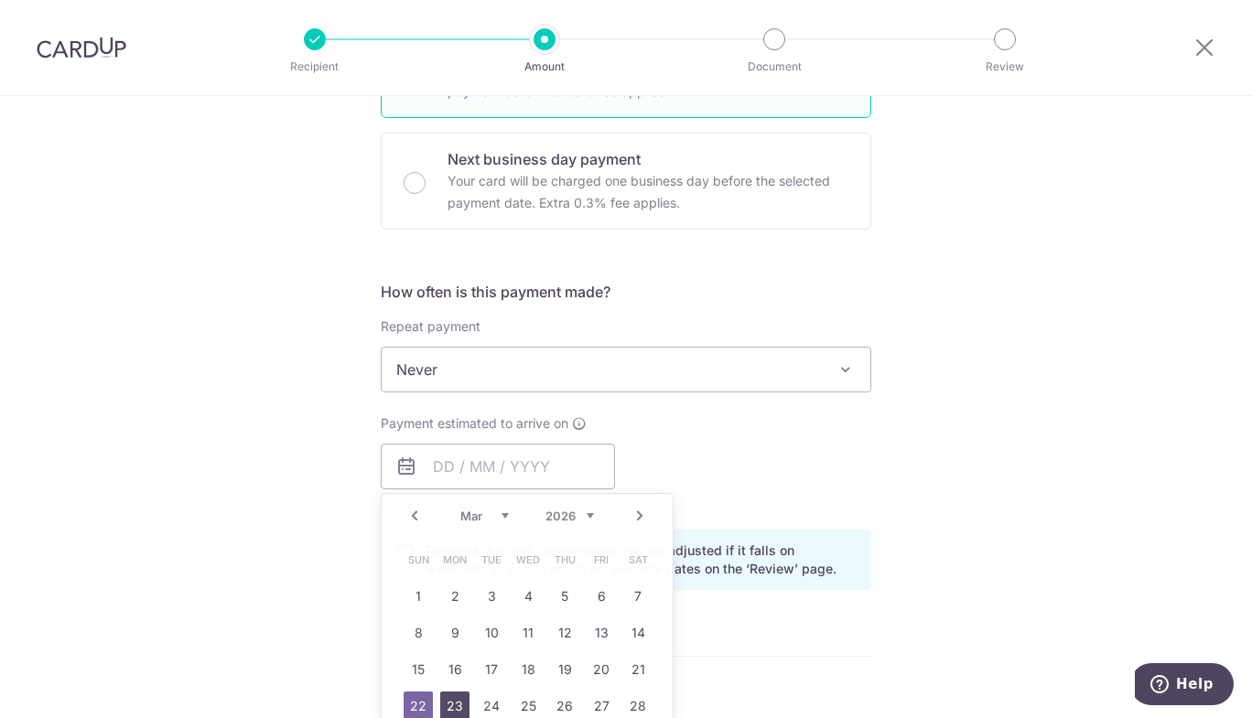
type input "[DATE]"
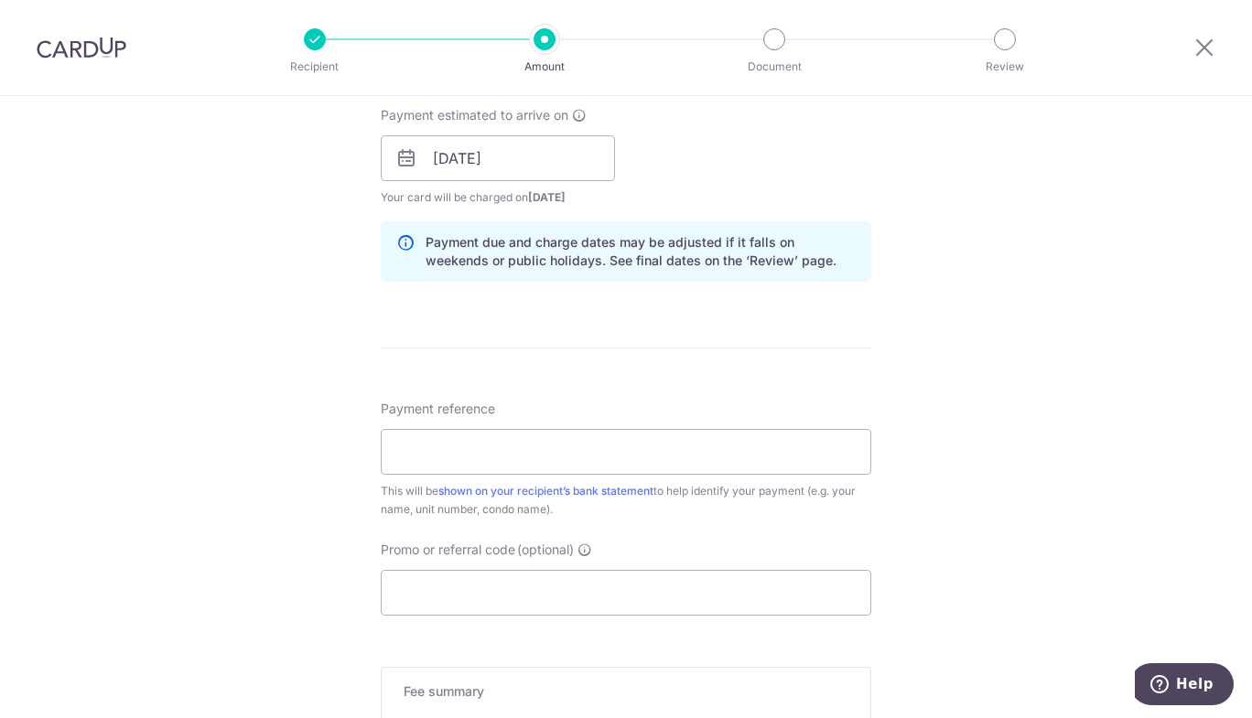
scroll to position [915, 0]
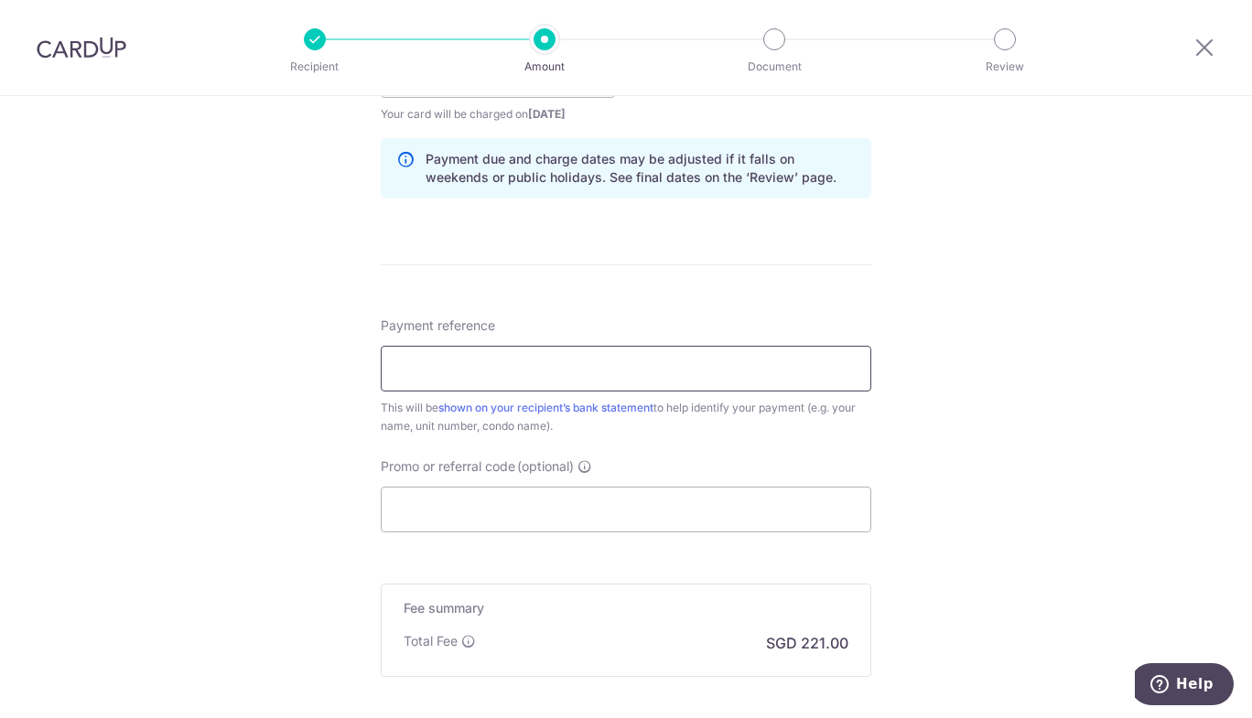
click at [626, 369] on input "Payment reference" at bounding box center [626, 369] width 491 height 46
type input "Doron Whaite"
click at [466, 525] on input "Promo or referral code (optional)" at bounding box center [626, 510] width 491 height 46
paste input "SAVERENT179"
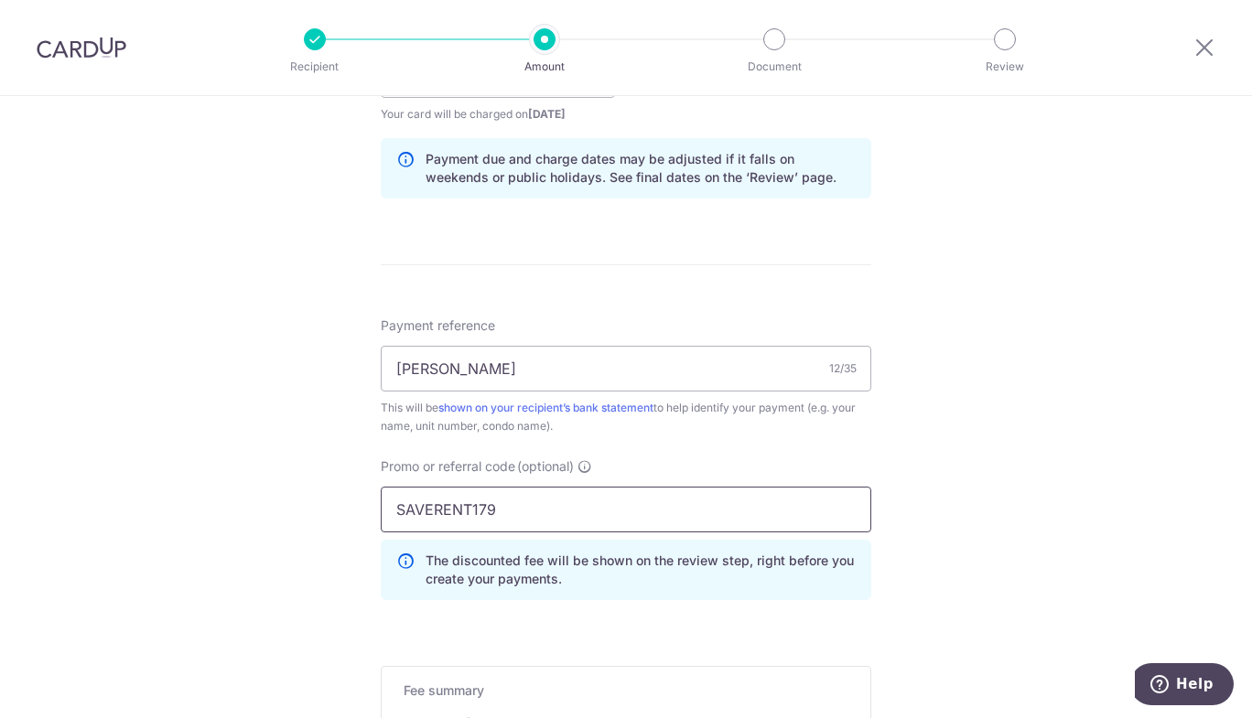
type input "SAVERENT179"
click at [254, 590] on div "Tell us more about your payment Enter payment amount SGD 8,500.00 8500.00 Card …" at bounding box center [626, 87] width 1252 height 1813
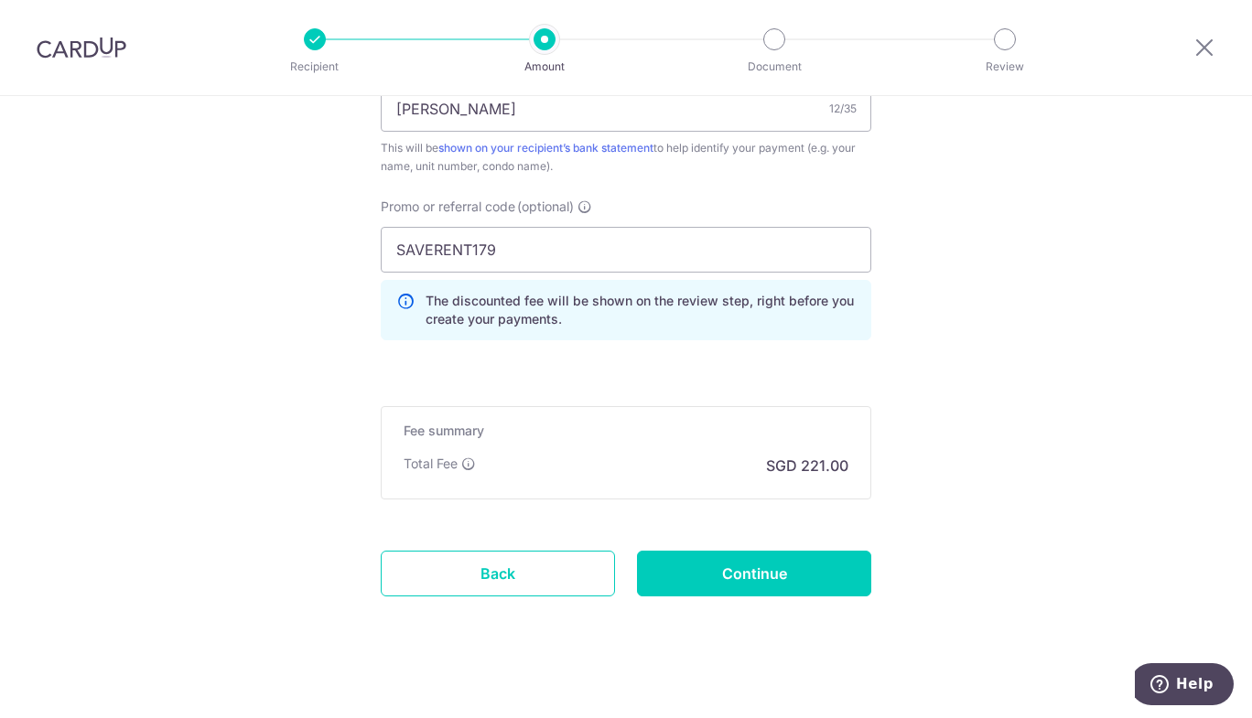
scroll to position [1173, 0]
click at [778, 564] on input "Continue" at bounding box center [754, 576] width 234 height 46
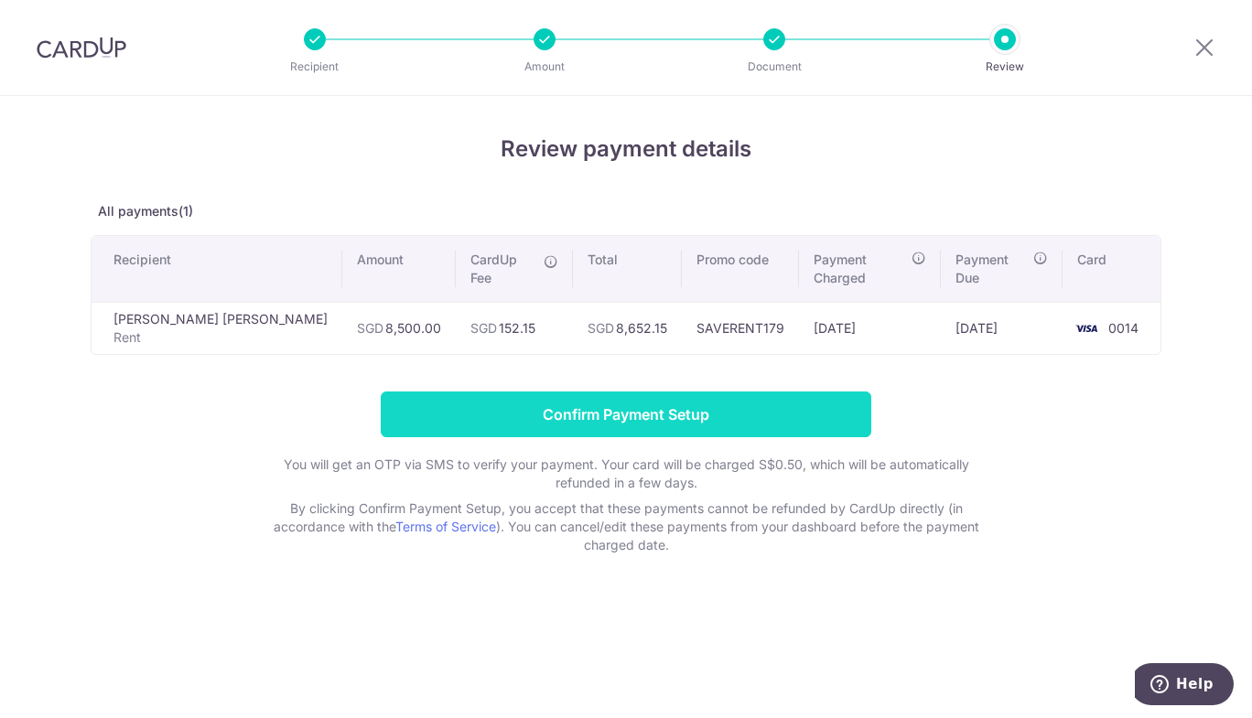
click at [652, 394] on input "Confirm Payment Setup" at bounding box center [626, 415] width 491 height 46
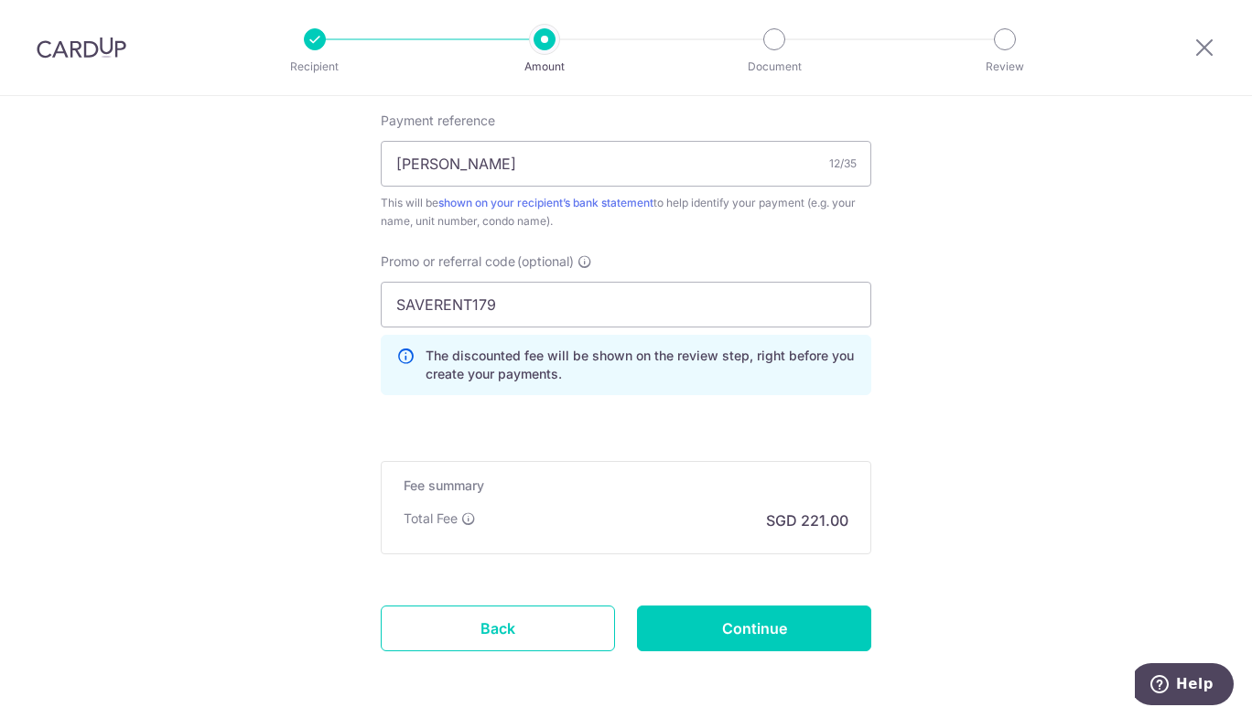
scroll to position [1212, 0]
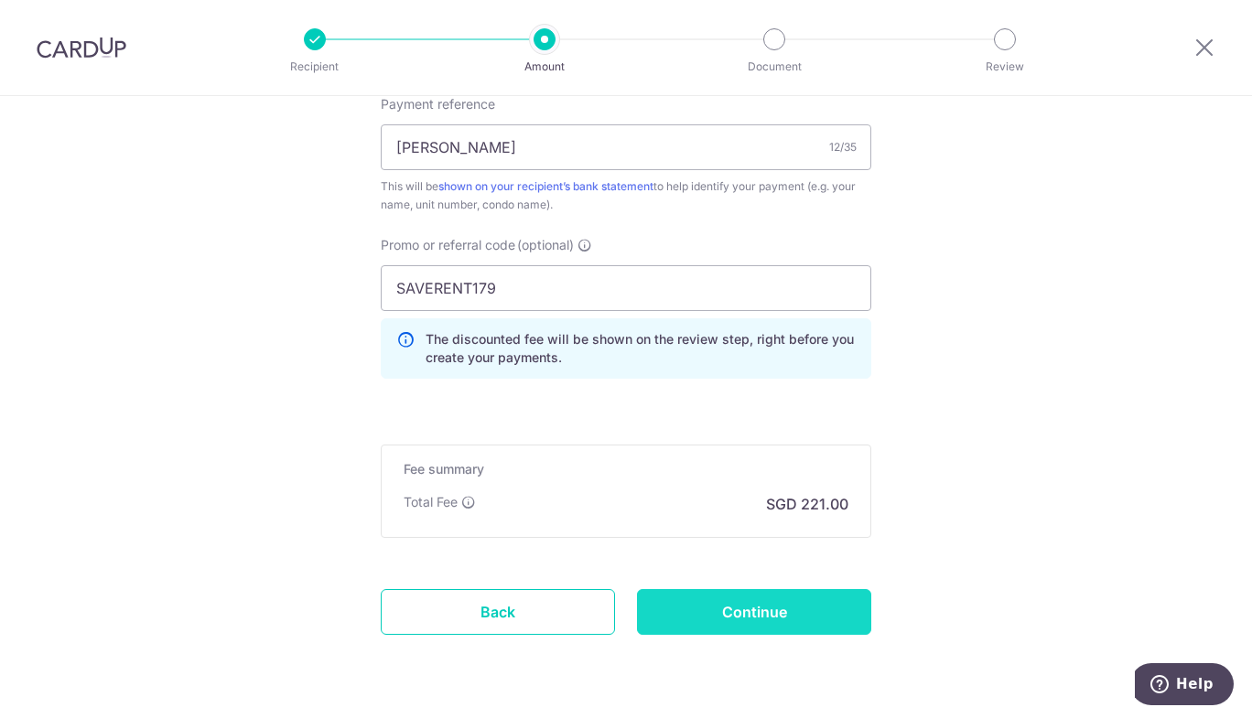
click at [780, 607] on input "Continue" at bounding box center [754, 612] width 234 height 46
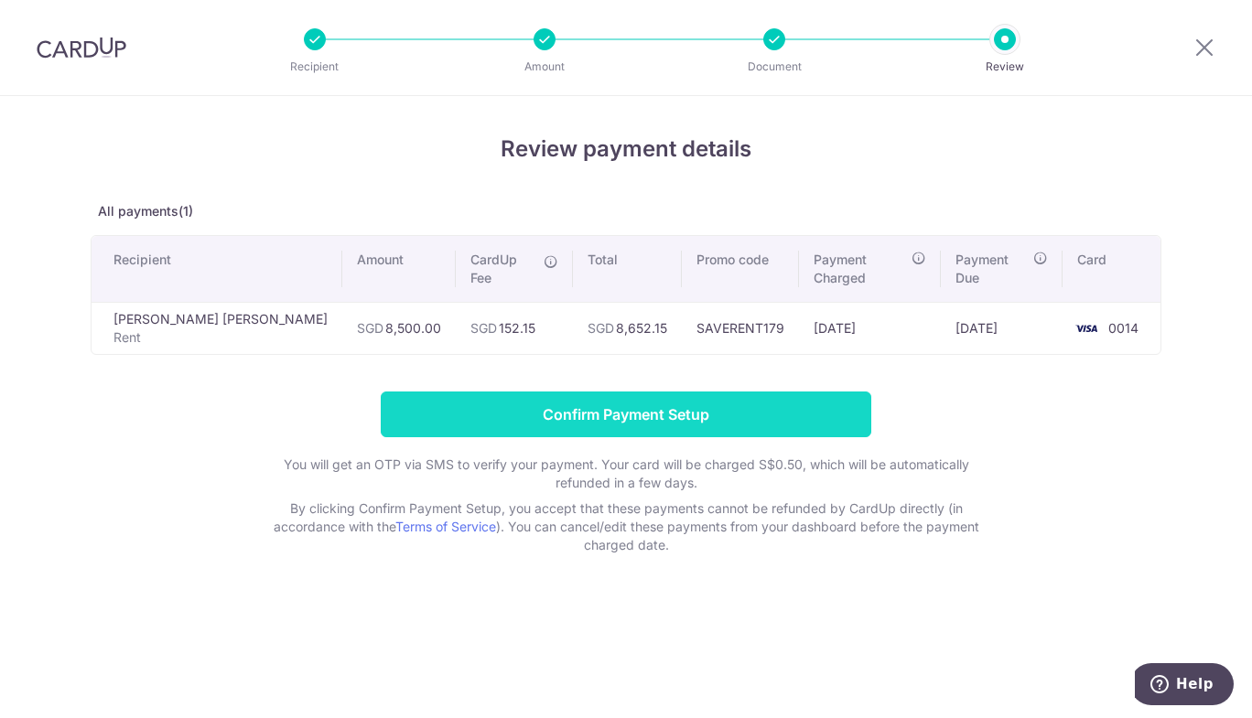
click at [663, 392] on input "Confirm Payment Setup" at bounding box center [626, 415] width 491 height 46
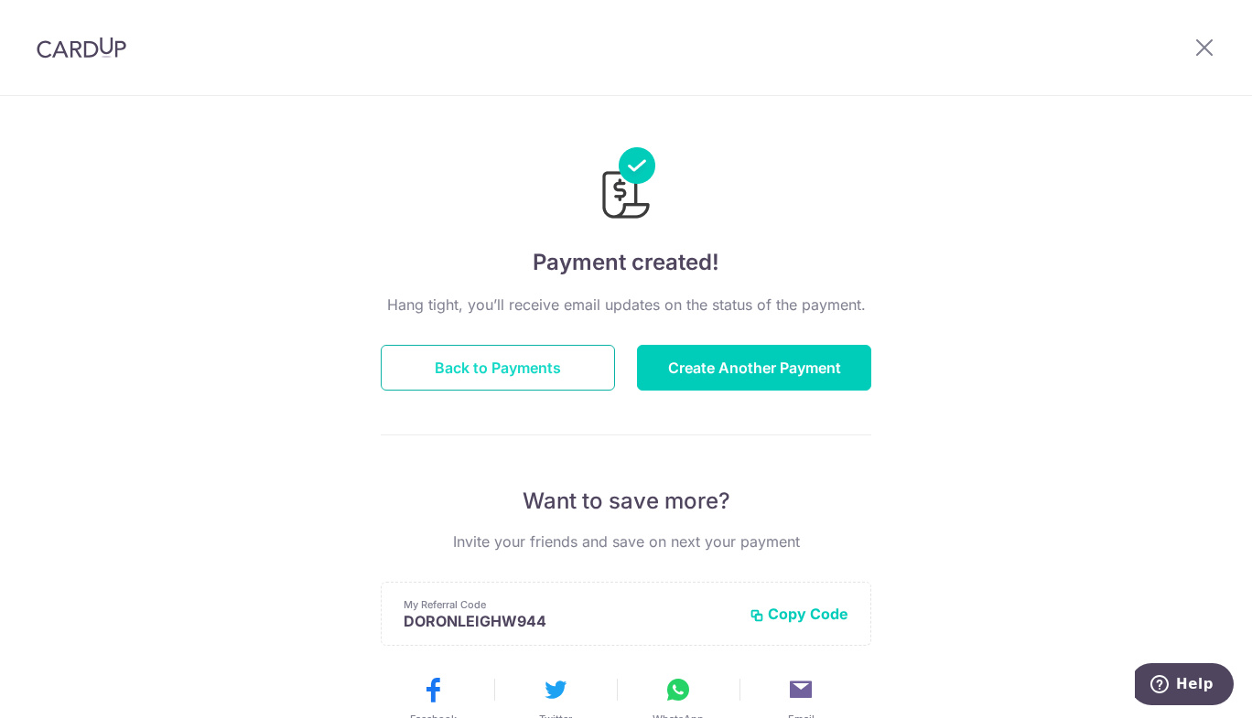
click at [514, 369] on button "Back to Payments" at bounding box center [498, 368] width 234 height 46
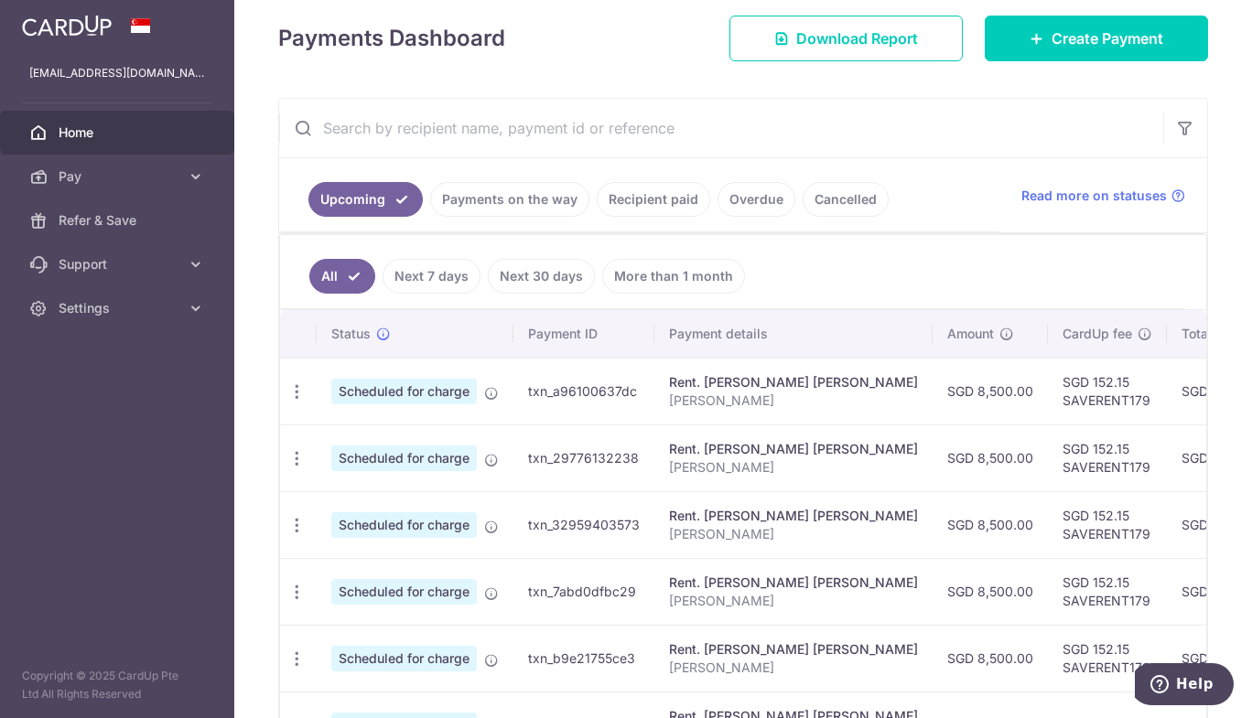
scroll to position [257, 0]
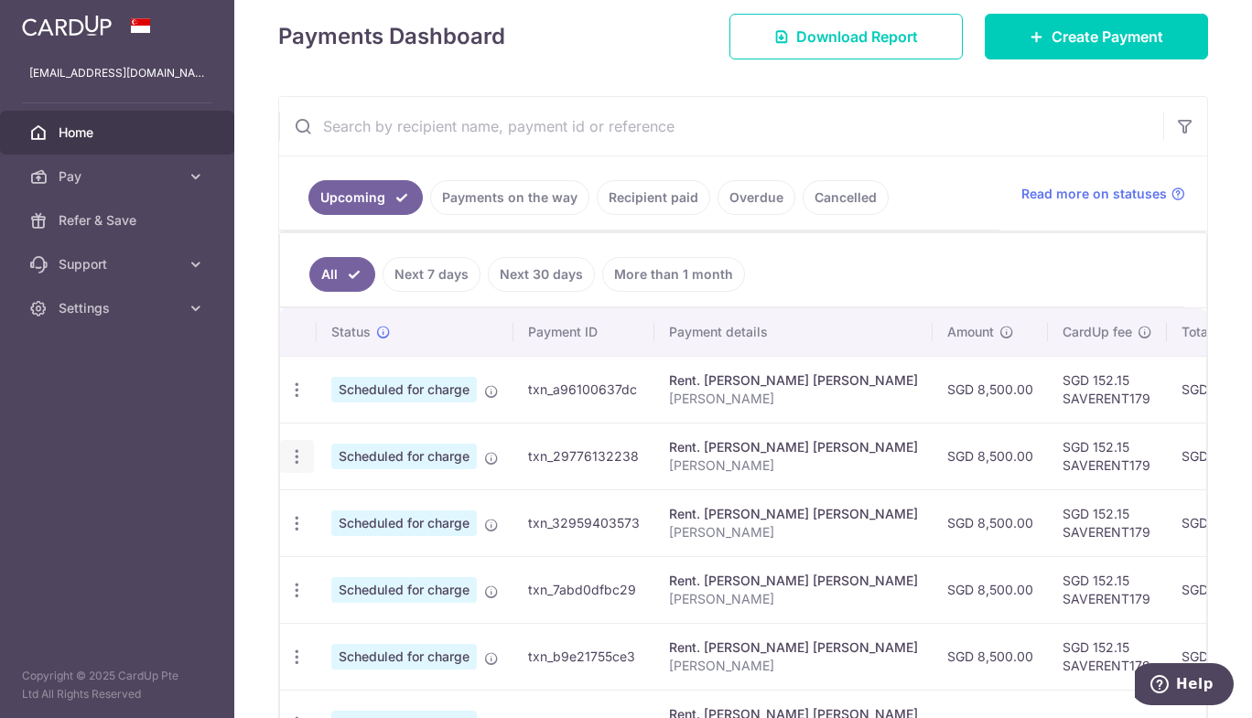
click at [302, 460] on icon "button" at bounding box center [296, 457] width 19 height 19
click at [361, 500] on span "Update payment" at bounding box center [394, 507] width 124 height 22
radio input "true"
type input "8,500.00"
type input "[DATE]"
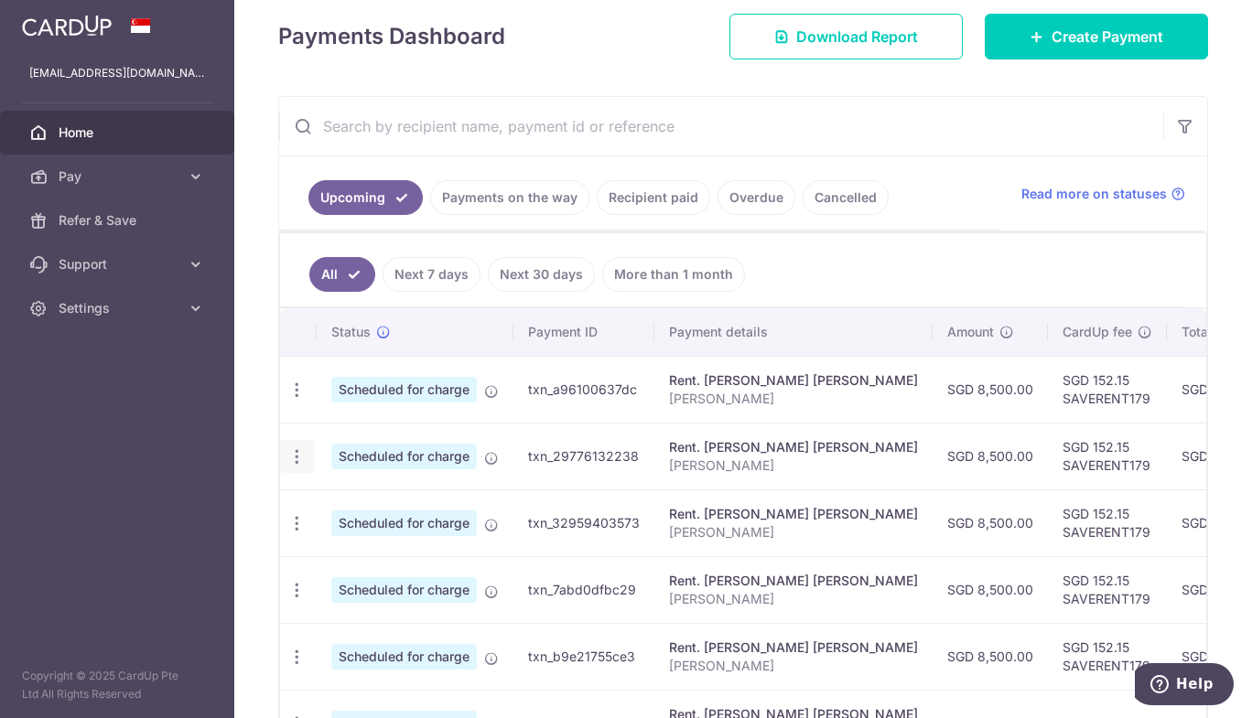
type input "[PERSON_NAME]"
type input "SAVERENT179"
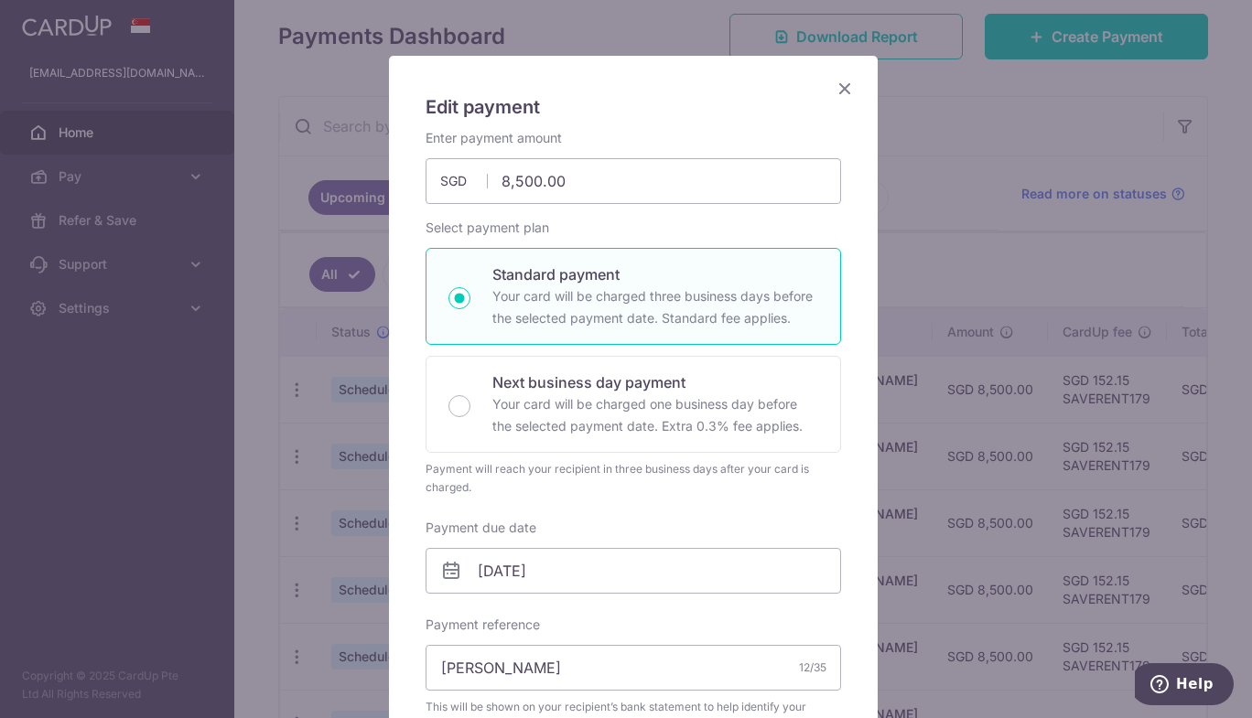
scroll to position [0, 0]
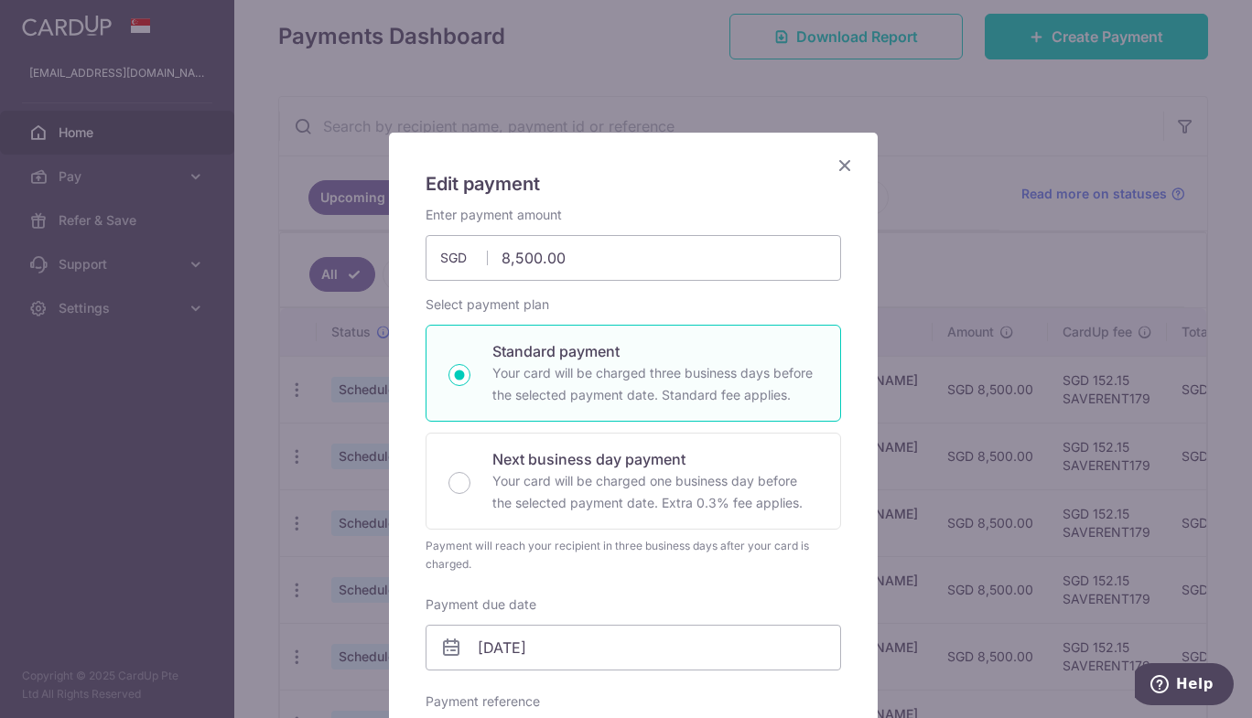
click at [836, 165] on icon "Close" at bounding box center [845, 165] width 22 height 23
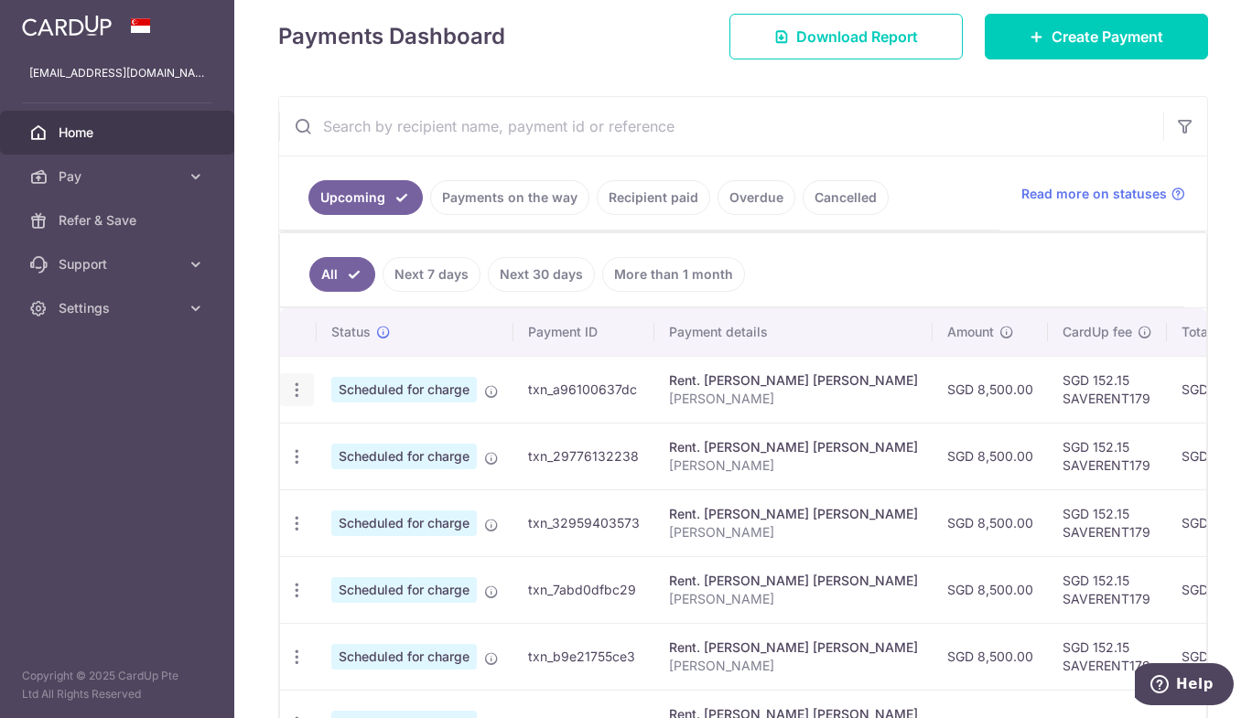
click at [303, 388] on icon "button" at bounding box center [296, 390] width 19 height 19
click at [385, 437] on span "Update payment" at bounding box center [394, 440] width 124 height 22
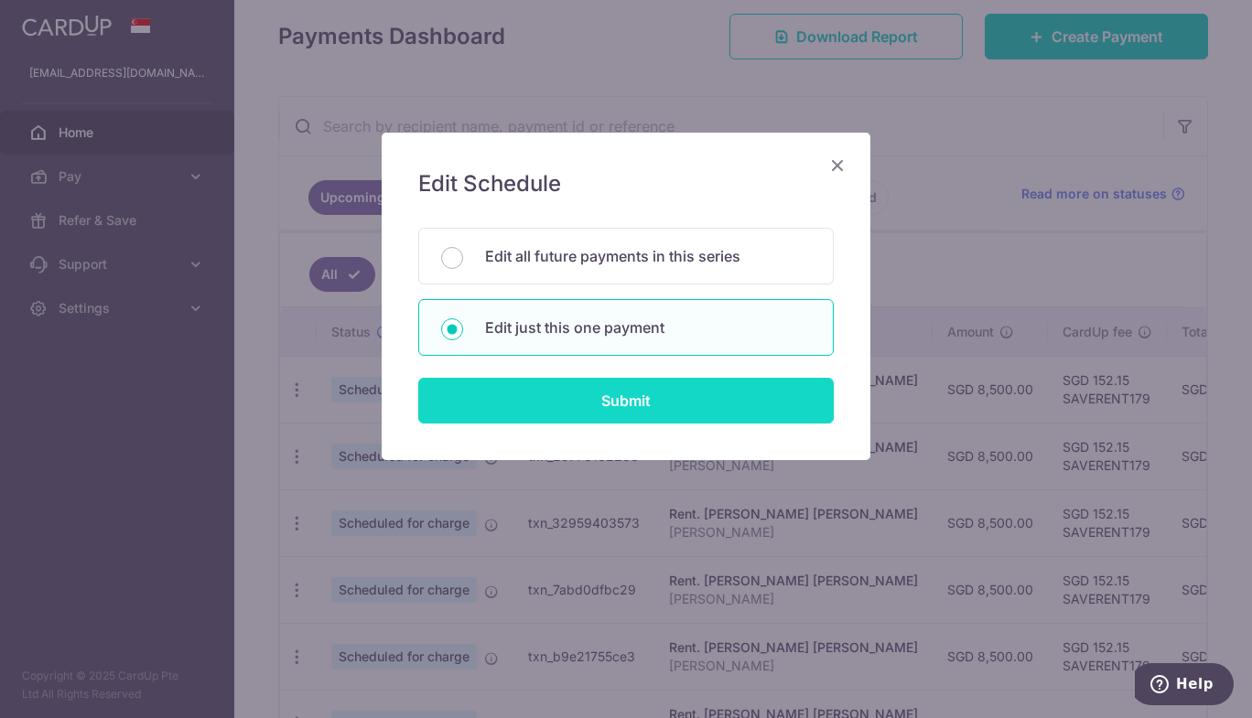
click at [636, 405] on input "Submit" at bounding box center [625, 401] width 415 height 46
radio input "true"
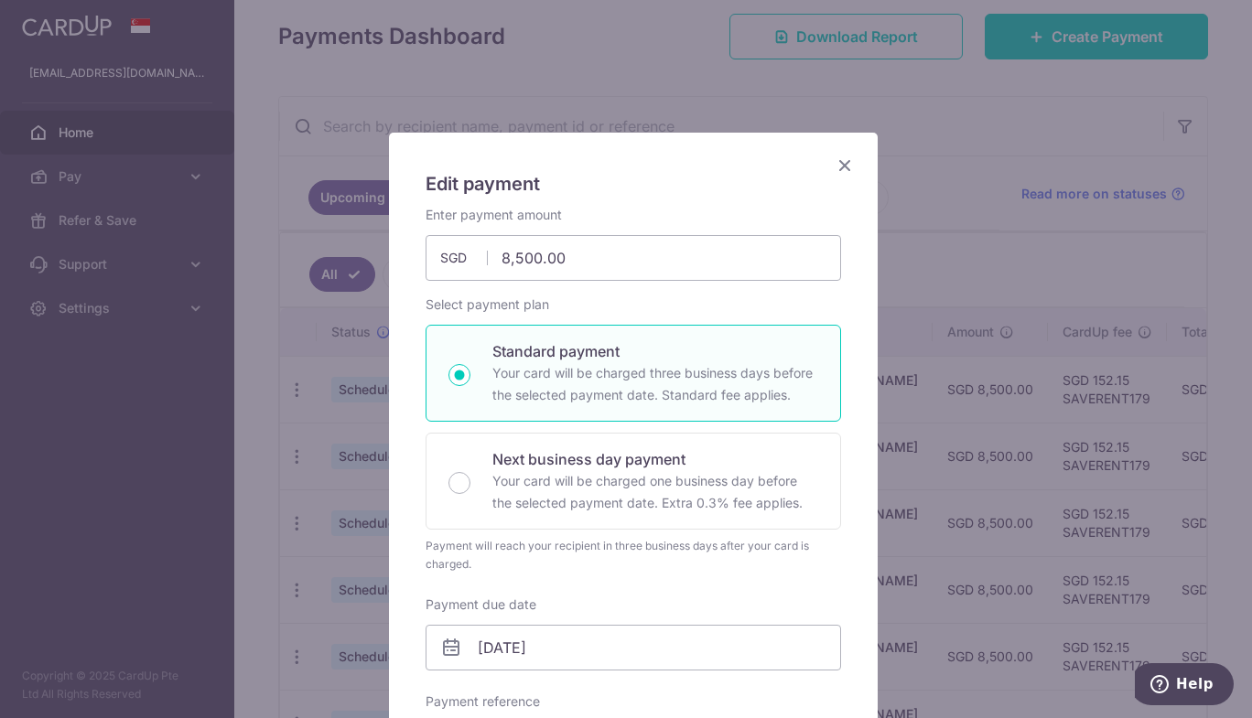
click at [841, 167] on icon "Close" at bounding box center [845, 165] width 22 height 23
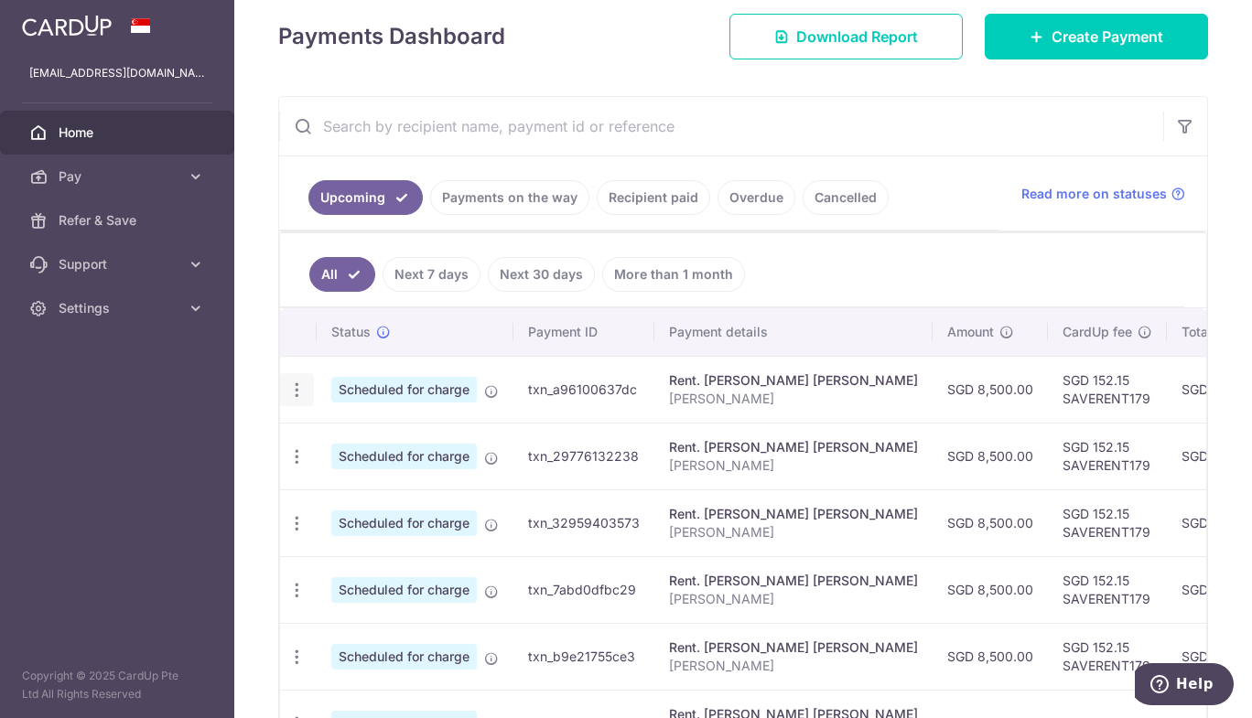
click at [297, 394] on icon "button" at bounding box center [296, 390] width 19 height 19
click at [361, 474] on span "Cancel payment" at bounding box center [394, 485] width 123 height 22
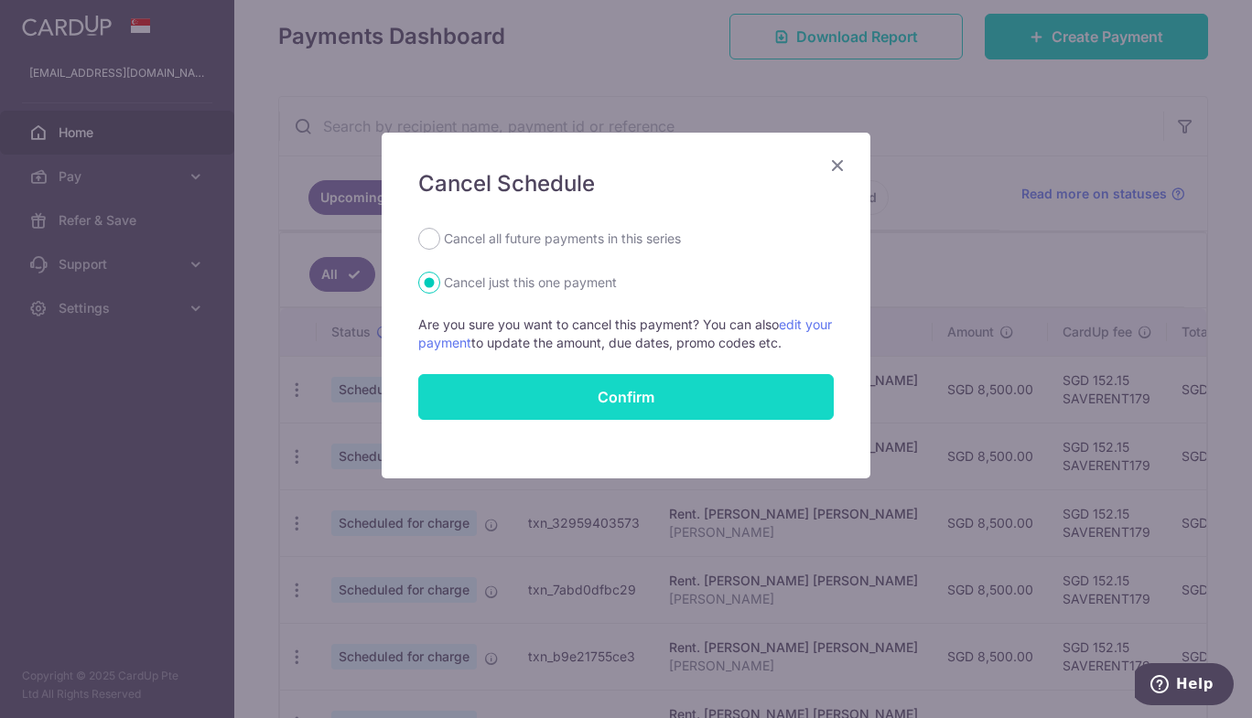
click at [645, 387] on button "Confirm" at bounding box center [625, 397] width 415 height 46
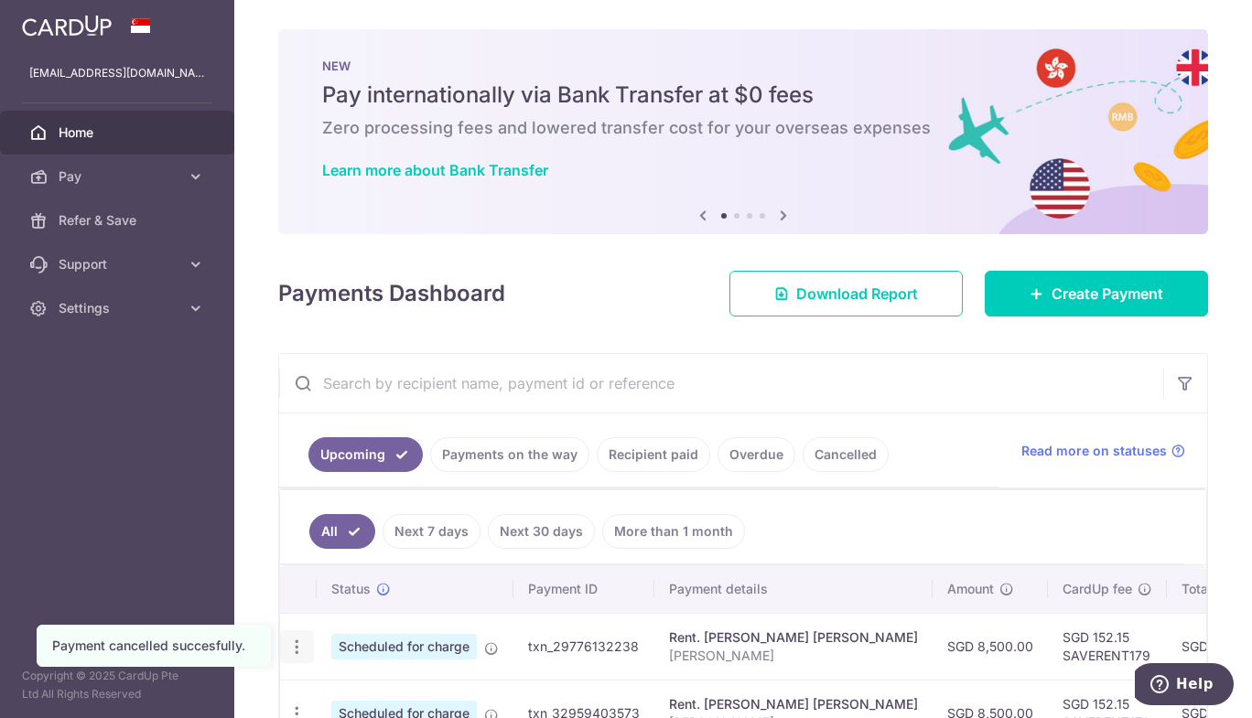
click at [299, 649] on icon "button" at bounding box center [296, 647] width 19 height 19
click at [391, 696] on span "Update payment" at bounding box center [394, 697] width 124 height 22
radio input "true"
type input "8,500.00"
type input "[DATE]"
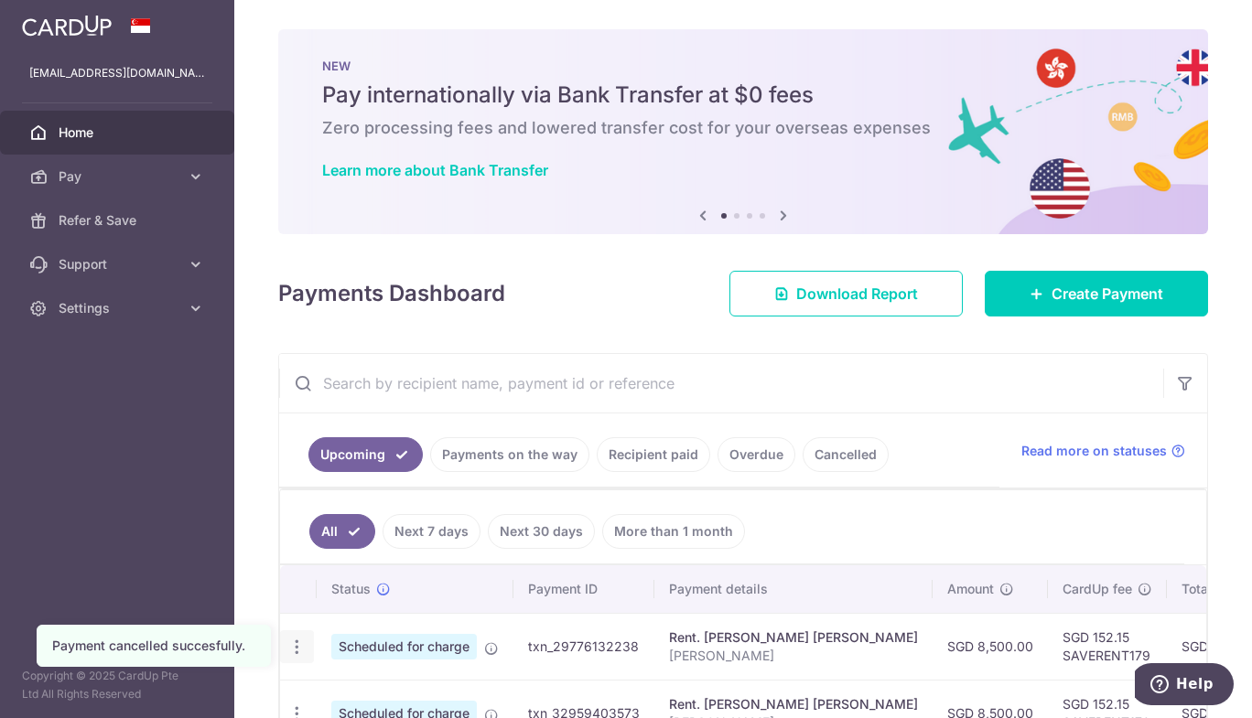
type input "[PERSON_NAME]"
type input "SAVERENT179"
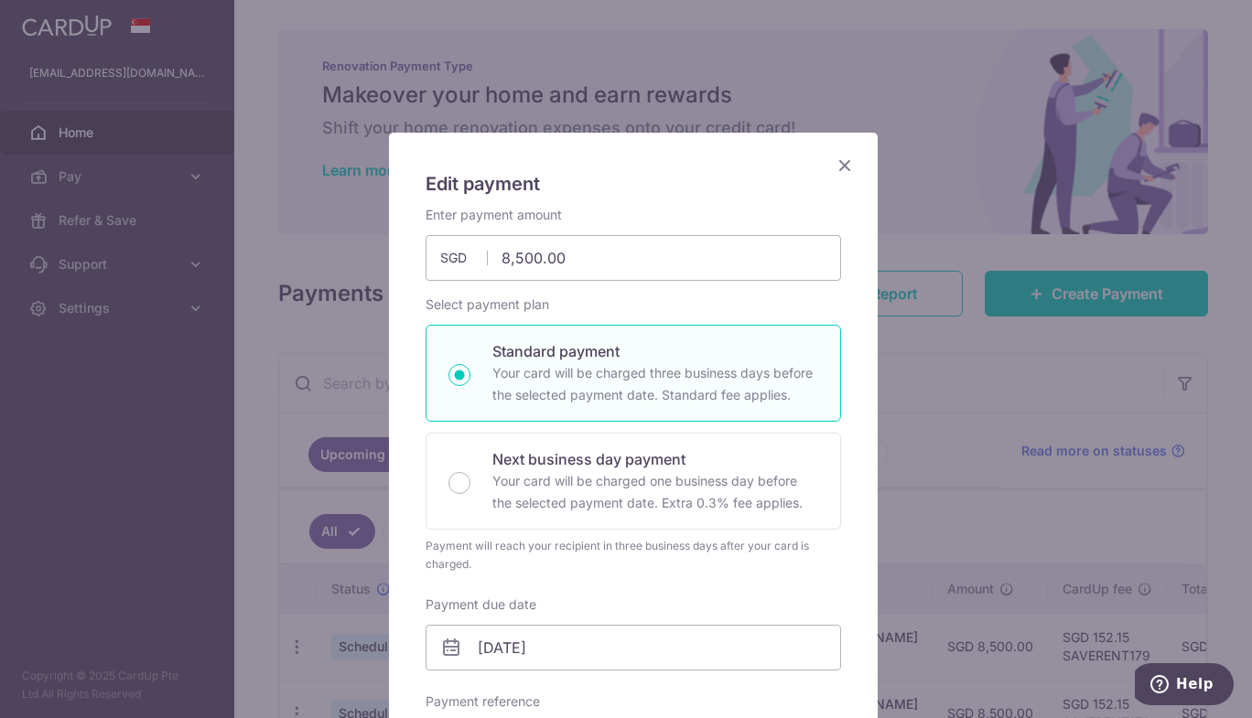
click at [843, 164] on icon "Close" at bounding box center [845, 165] width 22 height 23
